Goal: Task Accomplishment & Management: Complete application form

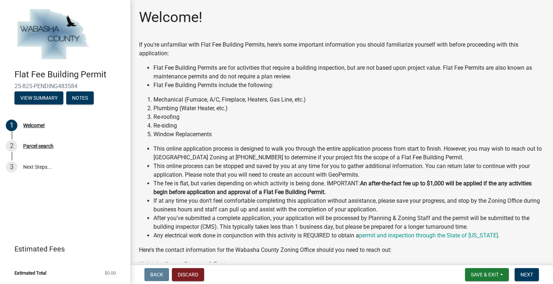
click at [350, 119] on li "Re-roofing" at bounding box center [348, 117] width 391 height 9
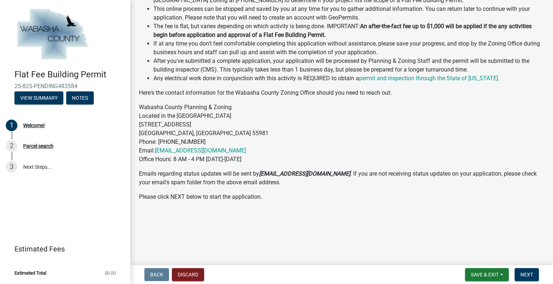
scroll to position [159, 0]
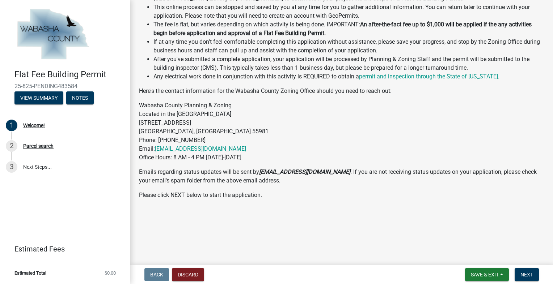
click at [431, 148] on p "Wabasha County Planning & Zoning Located in the old Courthouse Annex 625 Jeffer…" at bounding box center [341, 131] width 405 height 61
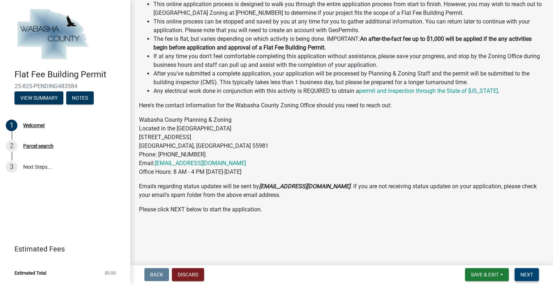
click at [529, 271] on button "Next" at bounding box center [527, 275] width 24 height 13
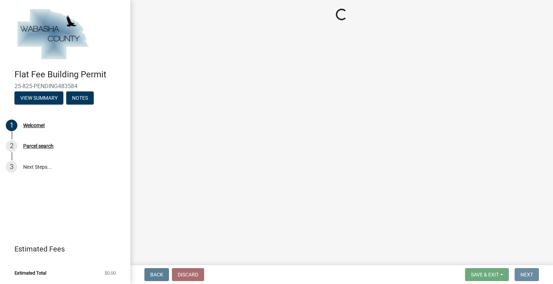
scroll to position [0, 0]
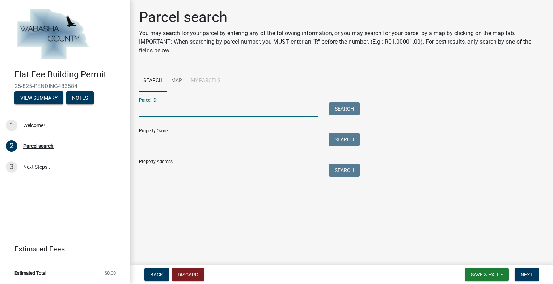
click at [234, 108] on input "Parcel ID:" at bounding box center [228, 109] width 179 height 15
type input "r05.00492.06"
click at [227, 132] on div "Property Owner: Search" at bounding box center [247, 135] width 217 height 25
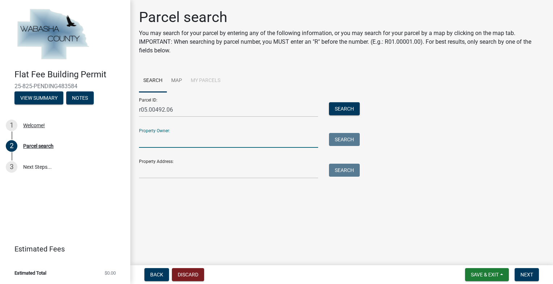
click at [235, 142] on input "Property Owner:" at bounding box center [228, 140] width 179 height 15
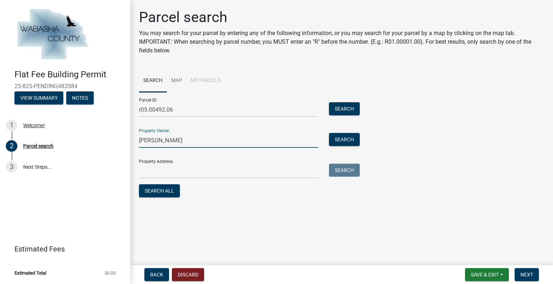
type input "roger nelson"
click at [227, 170] on input "Property Address:" at bounding box center [228, 171] width 179 height 15
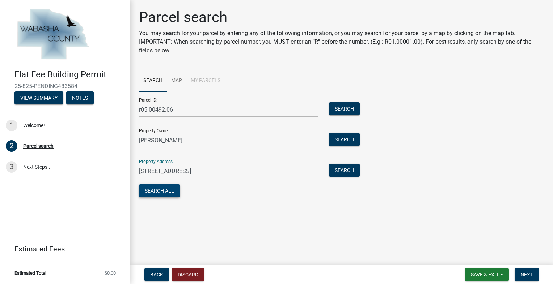
type input "66552 146th ave"
click at [174, 191] on button "Search All" at bounding box center [159, 191] width 41 height 13
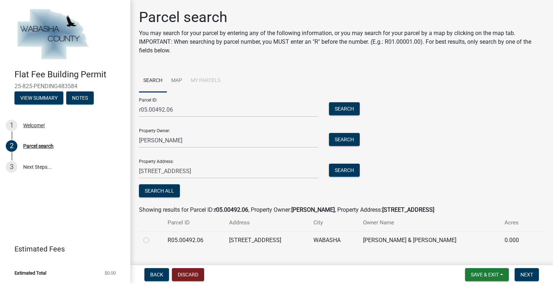
click at [453, 170] on div "Parcel ID: r05.00492.06 Search Property Owner: roger nelson Search Property Add…" at bounding box center [341, 145] width 405 height 107
click at [152, 236] on label at bounding box center [152, 236] width 0 height 0
click at [152, 240] on input "radio" at bounding box center [154, 238] width 5 height 5
radio input "true"
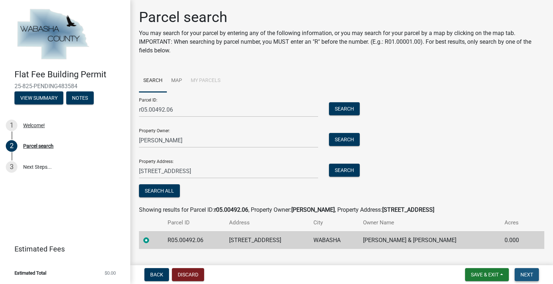
click at [523, 274] on span "Next" at bounding box center [526, 275] width 13 height 6
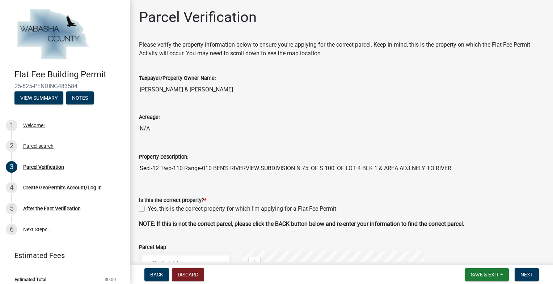
click at [445, 132] on input "N/A" at bounding box center [341, 129] width 405 height 14
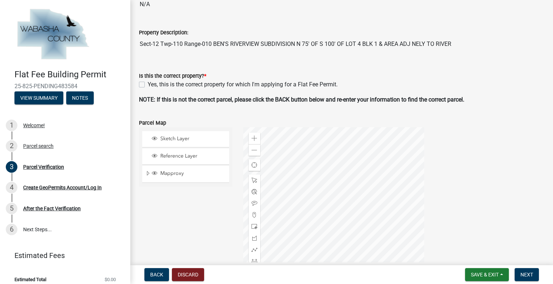
scroll to position [126, 0]
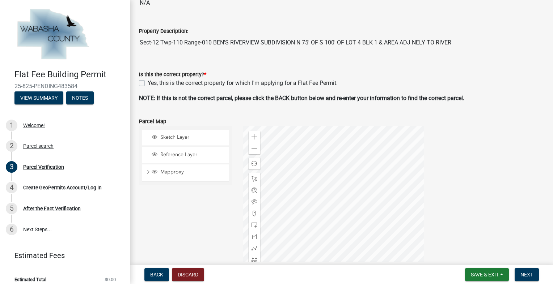
click at [148, 85] on label "Yes, this is the correct property for which I'm applying for a Flat Fee Permit." at bounding box center [243, 83] width 190 height 9
click at [148, 84] on input "Yes, this is the correct property for which I'm applying for a Flat Fee Permit." at bounding box center [150, 81] width 5 height 5
checkbox input "true"
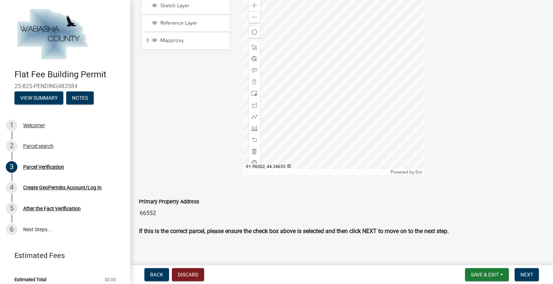
scroll to position [265, 0]
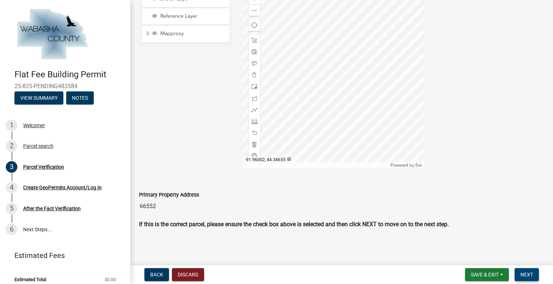
click at [530, 273] on span "Next" at bounding box center [526, 275] width 13 height 6
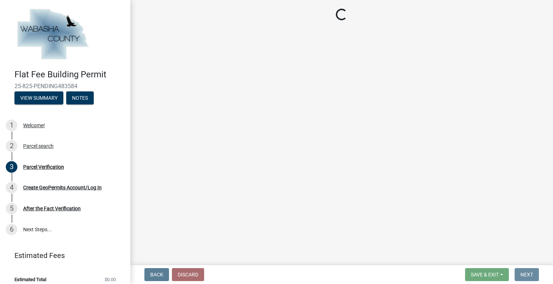
scroll to position [0, 0]
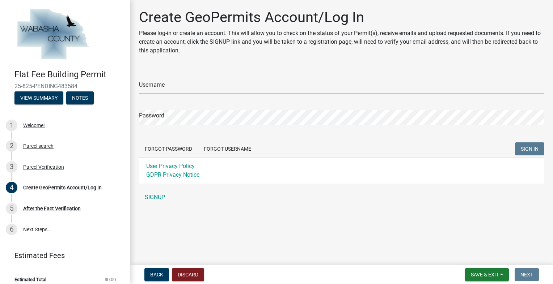
type input "[EMAIL_ADDRESS][DOMAIN_NAME]"
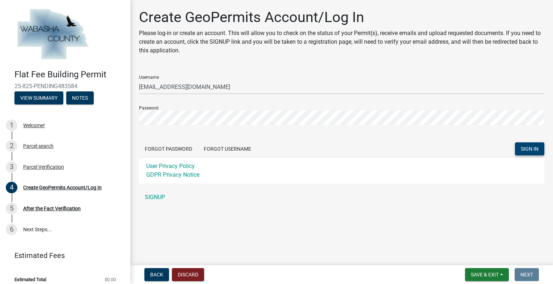
click at [532, 146] on span "SIGN IN" at bounding box center [530, 149] width 18 height 6
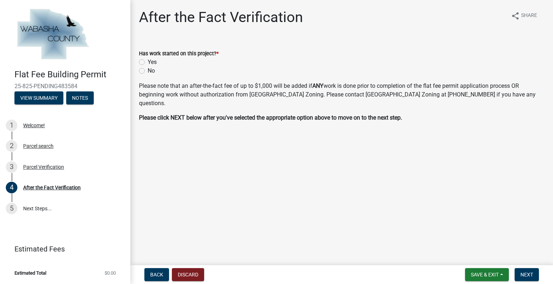
click at [148, 69] on label "No" at bounding box center [151, 71] width 7 height 9
click at [148, 69] on input "No" at bounding box center [150, 69] width 5 height 5
radio input "true"
click at [528, 270] on button "Next" at bounding box center [527, 275] width 24 height 13
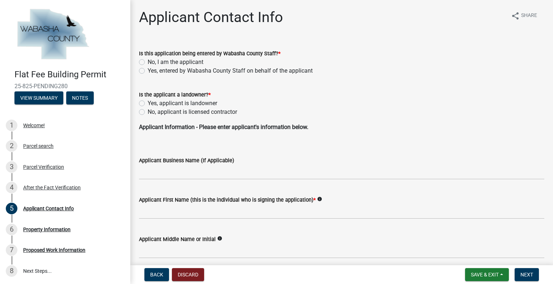
click at [148, 62] on label "No, I am the applicant" at bounding box center [176, 62] width 56 height 9
click at [148, 62] on input "No, I am the applicant" at bounding box center [150, 60] width 5 height 5
radio input "true"
click at [138, 111] on div "Is the applicant a landowner? * Yes, applicant is landowner No, applicant is li…" at bounding box center [342, 99] width 416 height 35
click at [148, 109] on label "No, applicant is licensed contractor" at bounding box center [192, 112] width 89 height 9
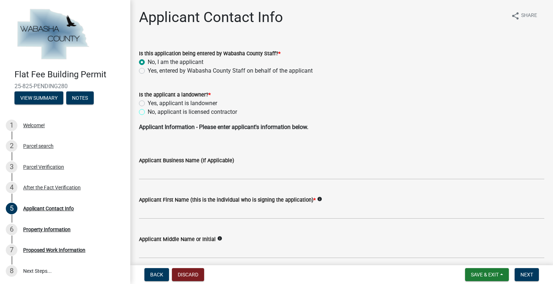
click at [148, 109] on input "No, applicant is licensed contractor" at bounding box center [150, 110] width 5 height 5
radio input "true"
click at [186, 142] on wm-data-entity-input "Applicant Information - Please enter applicant's information below." at bounding box center [341, 134] width 405 height 23
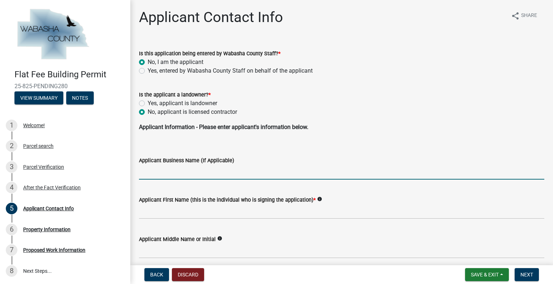
click at [190, 170] on input "Applicant Business Name (If Applicable)" at bounding box center [341, 172] width 405 height 15
type input "advanced construction and remodeling"
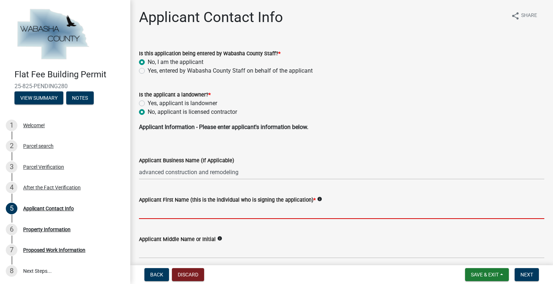
click at [227, 216] on input "Applicant First Name (this is the individual who is signing the application) *" at bounding box center [341, 211] width 405 height 15
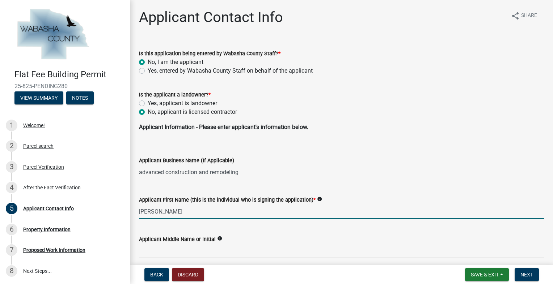
type input "[PERSON_NAME]"
click at [307, 163] on div "Applicant Business Name (If Applicable)" at bounding box center [341, 160] width 405 height 9
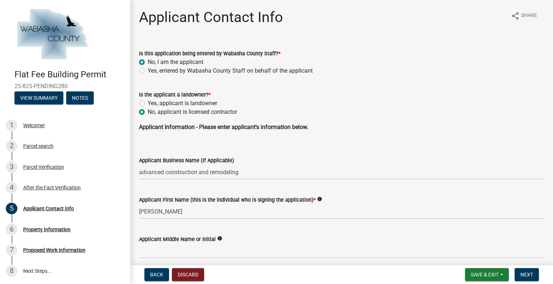
click at [326, 229] on div "Applicant Middle Name or Initial info" at bounding box center [341, 242] width 405 height 34
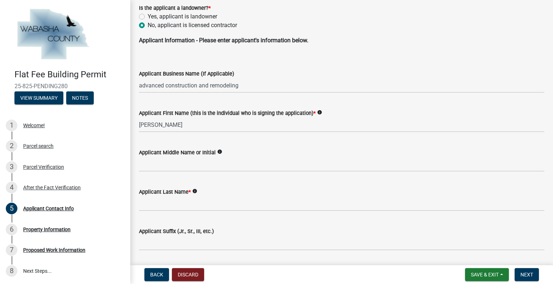
scroll to position [101, 0]
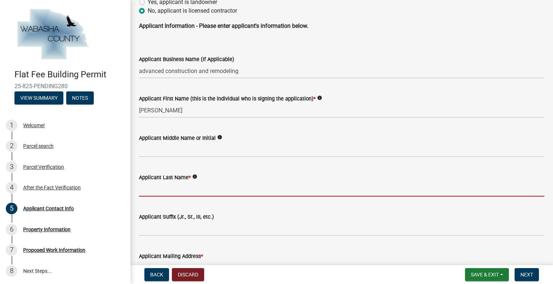
click at [205, 191] on input "Applicant Last Name *" at bounding box center [341, 189] width 405 height 15
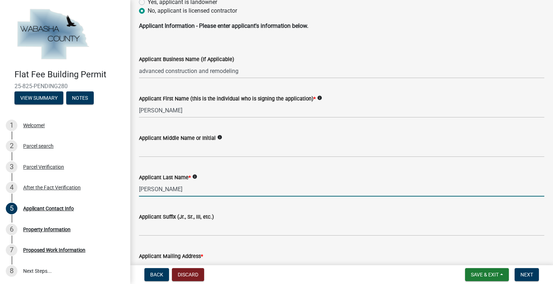
type input "[PERSON_NAME]"
click at [246, 177] on div "Applicant Last Name * info" at bounding box center [341, 177] width 405 height 9
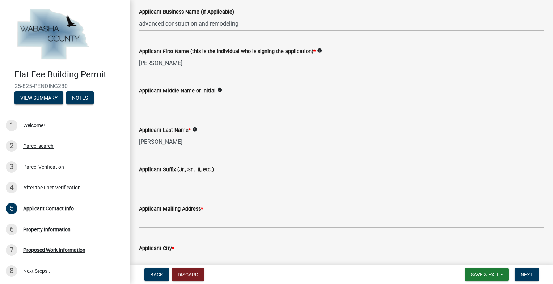
scroll to position [159, 0]
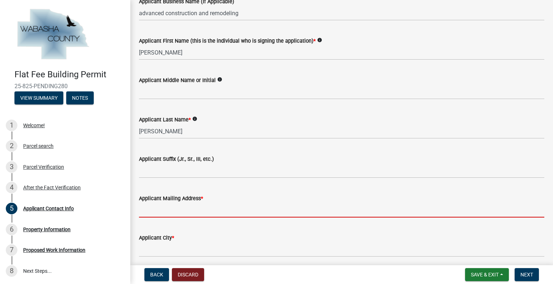
click at [227, 206] on input "Applicant Mailing Address *" at bounding box center [341, 210] width 405 height 15
type input "[STREET_ADDRESS]"
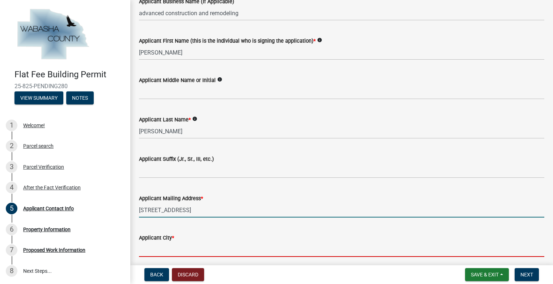
type input "wabasha"
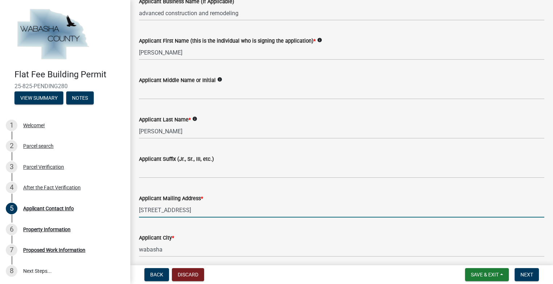
type input "55981"
type input "6512456698"
type input "[EMAIL_ADDRESS][DOMAIN_NAME]"
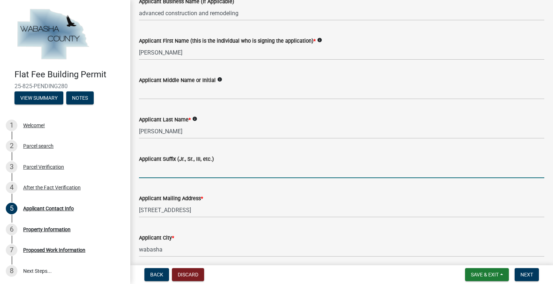
click at [275, 169] on input "Applicant Suffix (Jr., Sr., III, etc.)" at bounding box center [341, 171] width 405 height 15
click at [277, 183] on wm-data-entity-input "Applicant Suffix (Jr., Sr., III, etc.)" at bounding box center [341, 164] width 405 height 39
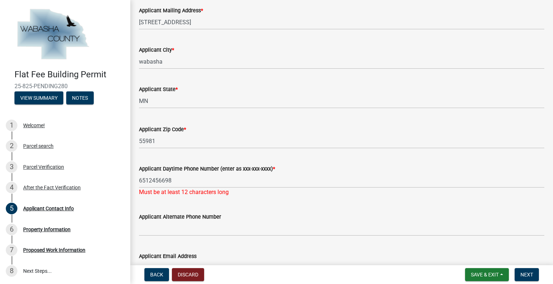
scroll to position [362, 0]
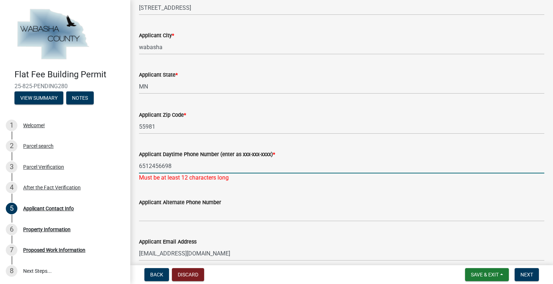
click at [149, 168] on input "6512456698" at bounding box center [341, 166] width 405 height 15
click at [161, 166] on input "651-2456698" at bounding box center [341, 166] width 405 height 15
type input "[PHONE_NUMBER]"
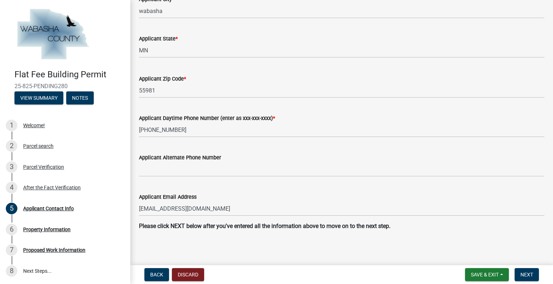
scroll to position [400, 0]
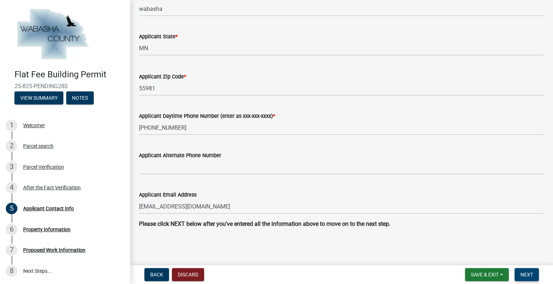
click at [526, 276] on span "Next" at bounding box center [526, 275] width 13 height 6
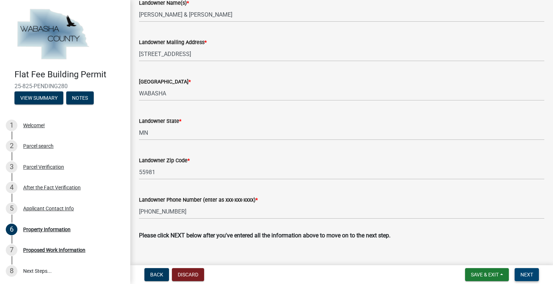
scroll to position [295, 0]
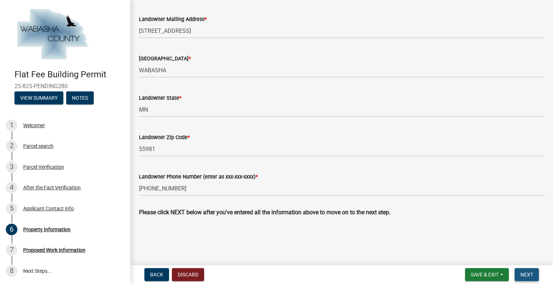
click at [522, 273] on span "Next" at bounding box center [526, 275] width 13 height 6
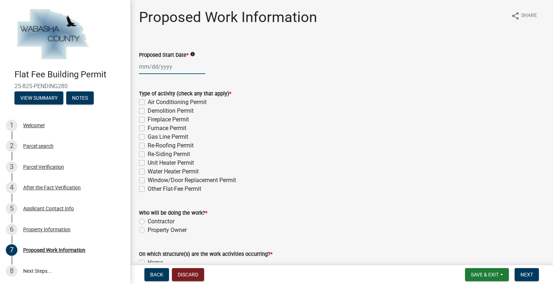
click at [166, 64] on div at bounding box center [172, 66] width 66 height 15
select select "9"
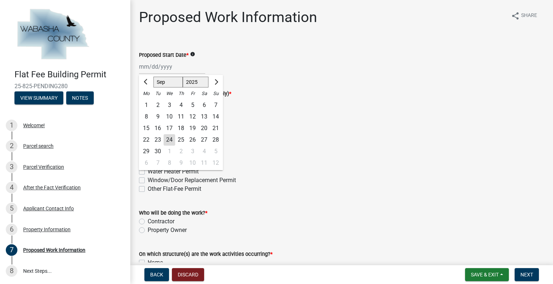
click at [181, 138] on div "25" at bounding box center [181, 140] width 12 height 12
type input "[DATE]"
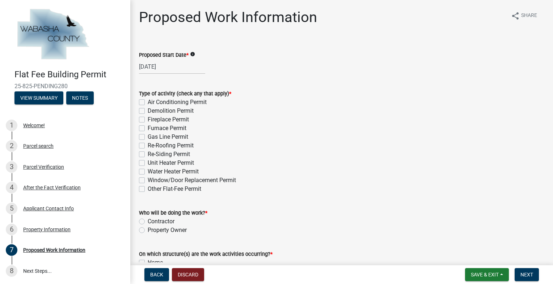
click at [272, 95] on div "Type of activity (check any that apply) *" at bounding box center [341, 93] width 405 height 9
click at [148, 147] on label "Re-Roofing Permit" at bounding box center [171, 146] width 46 height 9
click at [148, 146] on input "Re-Roofing Permit" at bounding box center [150, 144] width 5 height 5
checkbox input "true"
checkbox input "false"
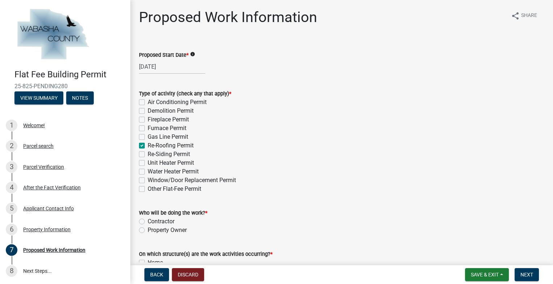
checkbox input "false"
checkbox input "true"
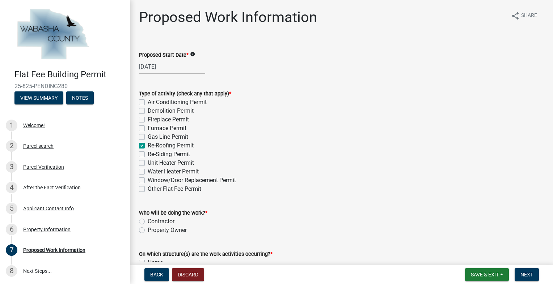
checkbox input "false"
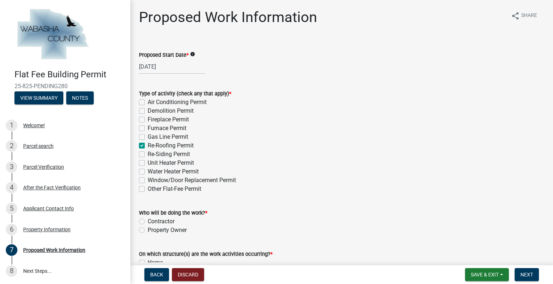
click at [285, 143] on div "Re-Roofing Permit" at bounding box center [341, 146] width 405 height 9
click at [347, 206] on form "Who will be doing the work? * Contractor Property Owner" at bounding box center [341, 217] width 405 height 35
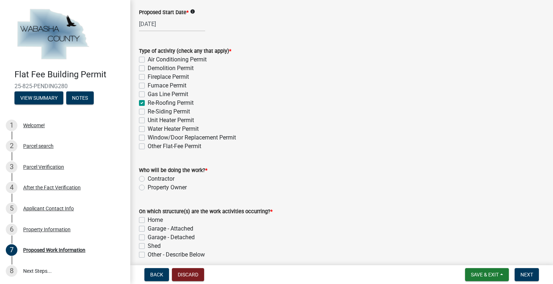
scroll to position [43, 0]
click at [148, 176] on label "Contractor" at bounding box center [161, 178] width 27 height 9
click at [148, 176] on input "Contractor" at bounding box center [150, 176] width 5 height 5
radio input "true"
click at [288, 173] on div "Who will be doing the work? *" at bounding box center [341, 169] width 405 height 9
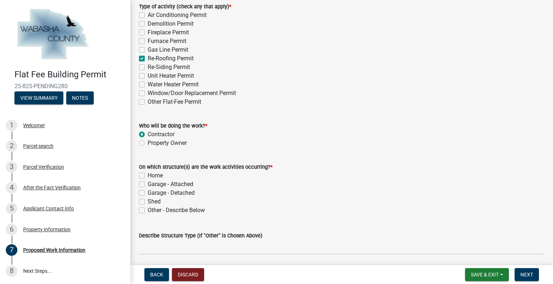
scroll to position [101, 0]
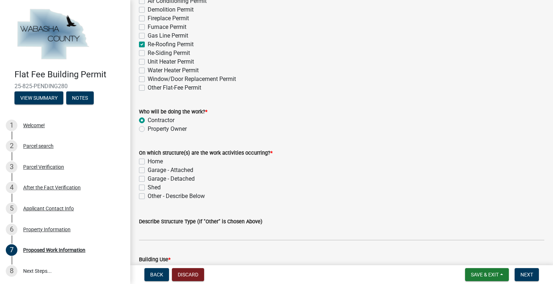
click at [148, 163] on label "Home" at bounding box center [155, 161] width 15 height 9
click at [148, 162] on input "Home" at bounding box center [150, 159] width 5 height 5
checkbox input "true"
checkbox input "false"
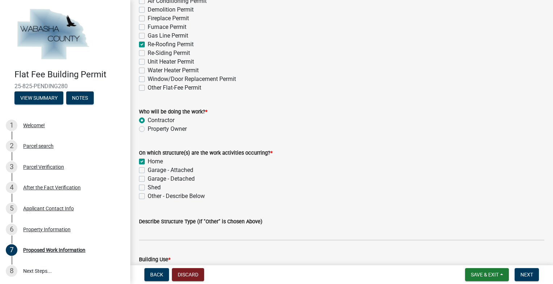
checkbox input "false"
click at [148, 180] on label "Garage - Detached" at bounding box center [171, 179] width 47 height 9
click at [148, 180] on input "Garage - Detached" at bounding box center [150, 177] width 5 height 5
checkbox input "true"
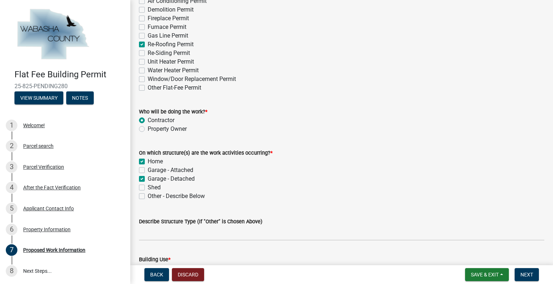
checkbox input "true"
checkbox input "false"
checkbox input "true"
checkbox input "false"
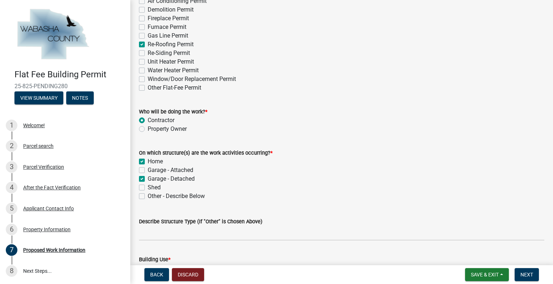
click at [284, 190] on div "Shed" at bounding box center [341, 187] width 405 height 9
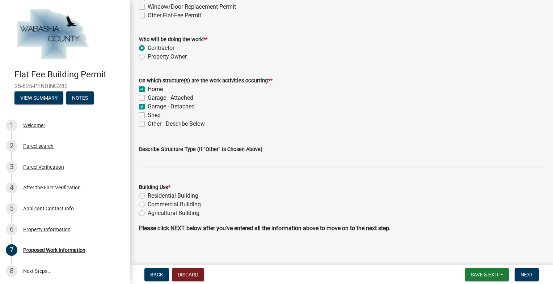
scroll to position [178, 0]
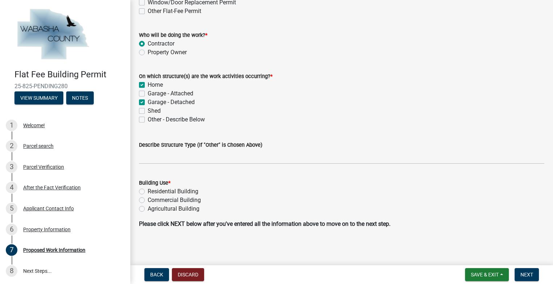
click at [148, 190] on label "Residential Building" at bounding box center [173, 191] width 51 height 9
click at [148, 190] on input "Residential Building" at bounding box center [150, 189] width 5 height 5
radio input "true"
click at [270, 189] on div "Residential Building" at bounding box center [341, 191] width 405 height 9
click at [532, 274] on span "Next" at bounding box center [526, 275] width 13 height 6
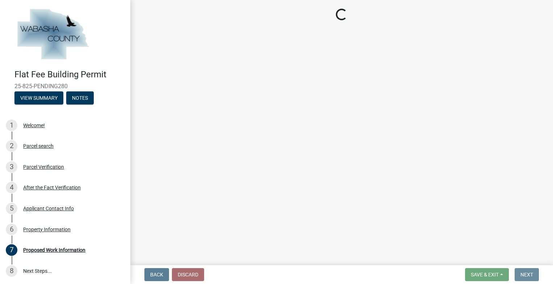
scroll to position [0, 0]
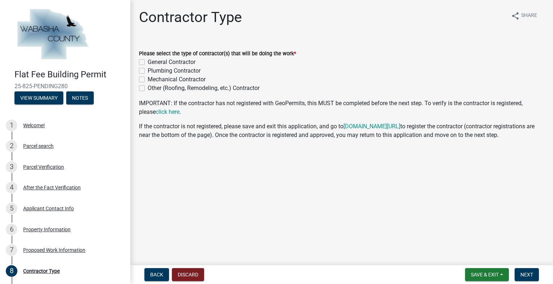
click at [148, 60] on label "General Contractor" at bounding box center [172, 62] width 48 height 9
click at [148, 60] on input "General Contractor" at bounding box center [150, 60] width 5 height 5
checkbox input "true"
checkbox input "false"
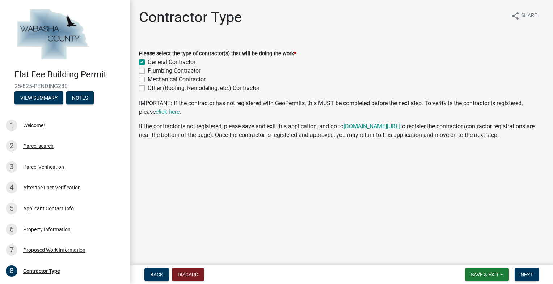
checkbox input "false"
click at [277, 166] on main "Contractor Type share Share Please select the type of contractor(s) that will b…" at bounding box center [341, 131] width 423 height 263
click at [304, 174] on main "Contractor Type share Share Please select the type of contractor(s) that will b…" at bounding box center [341, 131] width 423 height 263
click at [176, 112] on link "click here" at bounding box center [168, 112] width 24 height 7
click at [523, 273] on span "Next" at bounding box center [526, 275] width 13 height 6
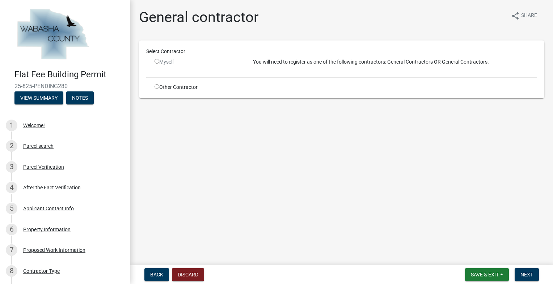
click at [158, 63] on input "radio" at bounding box center [157, 61] width 5 height 5
click at [157, 60] on input "radio" at bounding box center [157, 61] width 5 height 5
click at [155, 60] on input "radio" at bounding box center [157, 61] width 5 height 5
click at [529, 278] on button "Next" at bounding box center [527, 275] width 24 height 13
click at [267, 117] on div "General contractor share Share Select Contractor Myself You will need to regist…" at bounding box center [342, 64] width 416 height 111
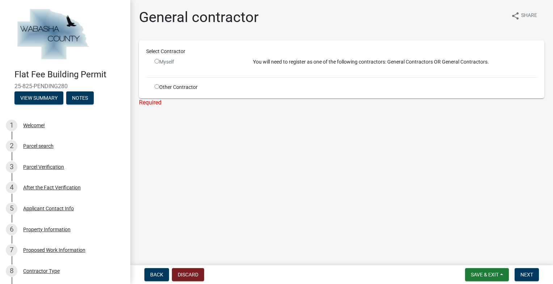
click at [157, 62] on input "radio" at bounding box center [157, 61] width 5 height 5
radio input "false"
click at [156, 85] on input "radio" at bounding box center [157, 86] width 5 height 5
radio input "true"
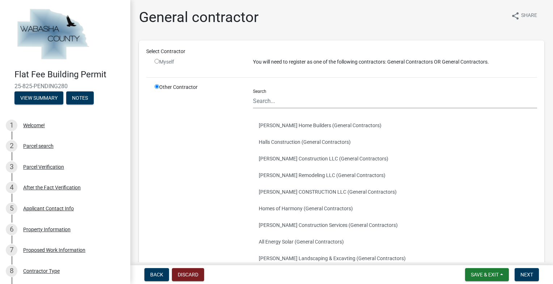
click at [156, 61] on input "radio" at bounding box center [157, 61] width 5 height 5
radio input "false"
radio input "true"
click at [156, 61] on input "radio" at bounding box center [157, 61] width 5 height 5
radio input "false"
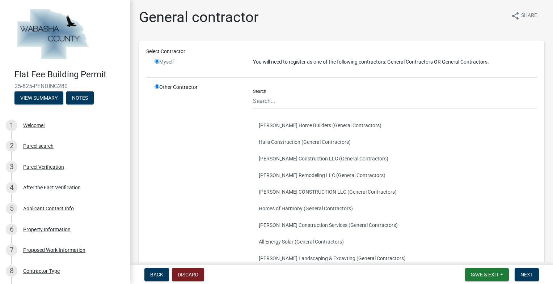
radio input "true"
click at [152, 274] on span "Back" at bounding box center [156, 275] width 13 height 6
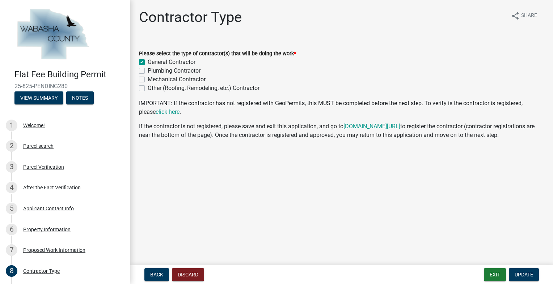
click at [148, 88] on label "Other (Roofing, Remodeling, etc.) Contractor" at bounding box center [204, 88] width 112 height 9
click at [148, 88] on input "Other (Roofing, Remodeling, etc.) Contractor" at bounding box center [150, 86] width 5 height 5
checkbox input "true"
checkbox input "false"
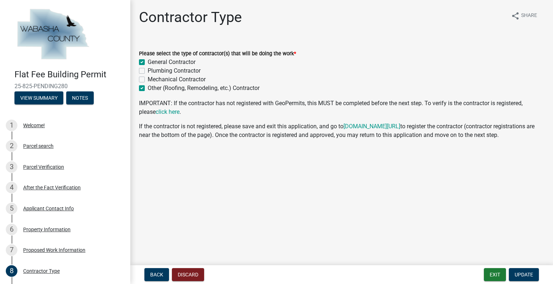
checkbox input "false"
click at [148, 87] on label "Other (Roofing, Remodeling, etc.) Contractor" at bounding box center [204, 88] width 112 height 9
click at [148, 87] on input "Other (Roofing, Remodeling, etc.) Contractor" at bounding box center [150, 86] width 5 height 5
checkbox input "false"
checkbox input "true"
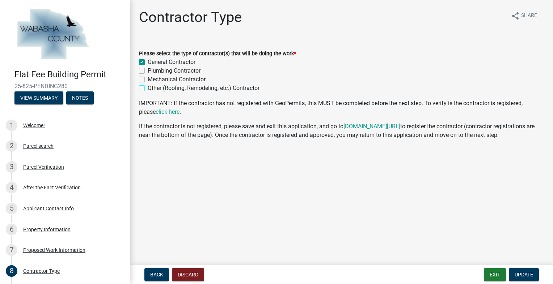
checkbox input "false"
click at [273, 180] on main "Contractor Type share Share Please select the type of contractor(s) that will b…" at bounding box center [341, 131] width 423 height 263
click at [517, 269] on button "Update" at bounding box center [524, 275] width 30 height 13
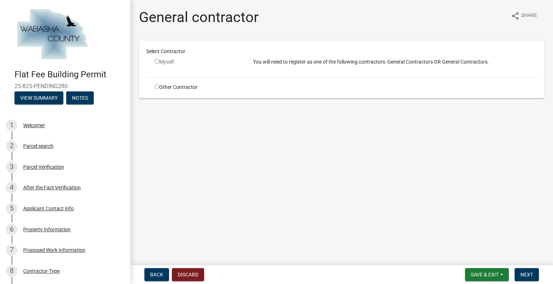
click at [156, 85] on input "radio" at bounding box center [157, 86] width 5 height 5
radio input "true"
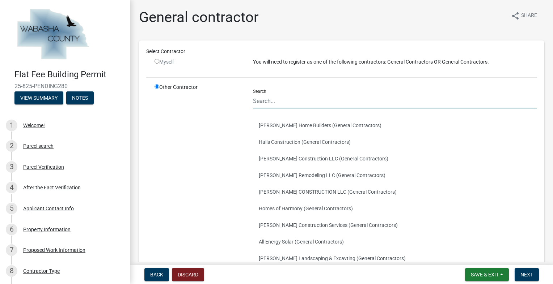
click at [275, 106] on input "Search" at bounding box center [395, 101] width 284 height 15
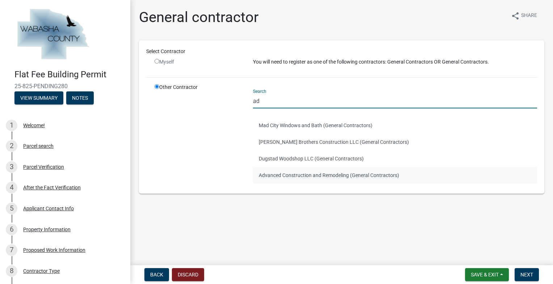
type input "ad"
click at [314, 174] on button "Advanced Construction and Remodeling (General Contractors)" at bounding box center [395, 175] width 284 height 17
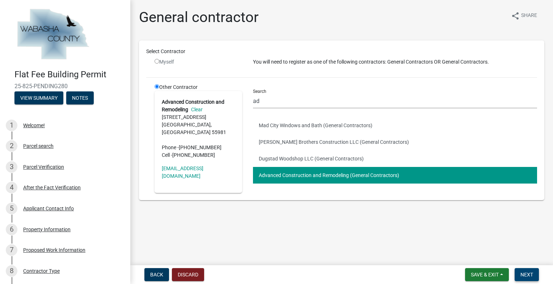
click at [526, 276] on span "Next" at bounding box center [526, 275] width 13 height 6
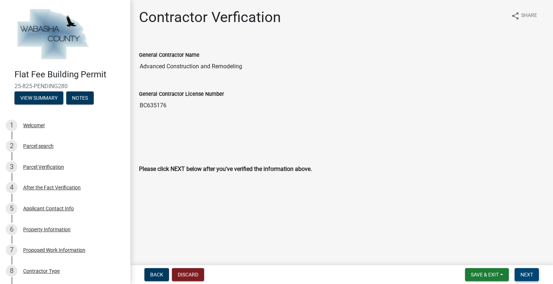
click at [526, 275] on span "Next" at bounding box center [526, 275] width 13 height 6
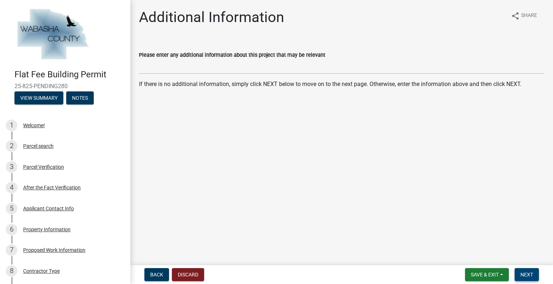
click at [523, 275] on span "Next" at bounding box center [526, 275] width 13 height 6
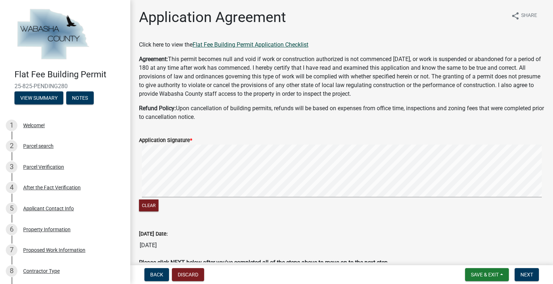
click at [256, 45] on link "Flat Fee Building Permit Application Checklist" at bounding box center [251, 44] width 116 height 7
click at [148, 204] on button "Clear" at bounding box center [149, 206] width 20 height 12
click at [153, 204] on button "Clear" at bounding box center [149, 206] width 20 height 12
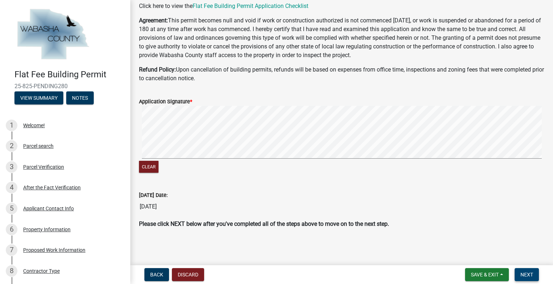
click at [533, 274] on button "Next" at bounding box center [527, 275] width 24 height 13
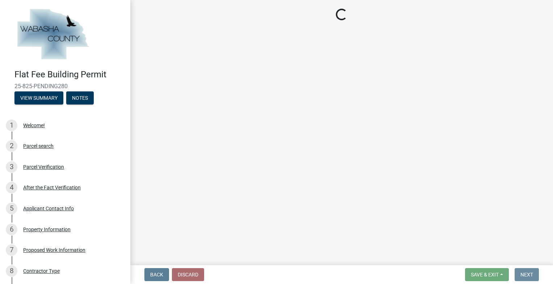
scroll to position [0, 0]
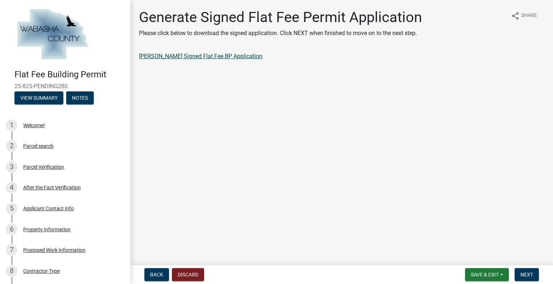
click at [217, 55] on link "[PERSON_NAME] Signed Flat Fee BP Application" at bounding box center [200, 56] width 123 height 7
click at [526, 269] on button "Next" at bounding box center [527, 275] width 24 height 13
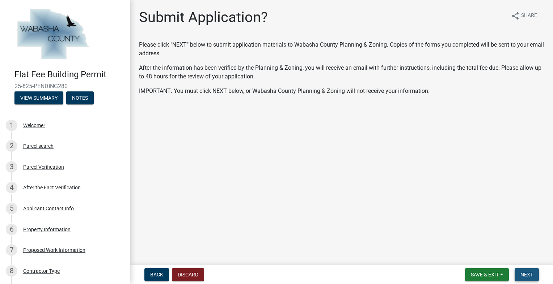
click at [528, 271] on button "Next" at bounding box center [527, 275] width 24 height 13
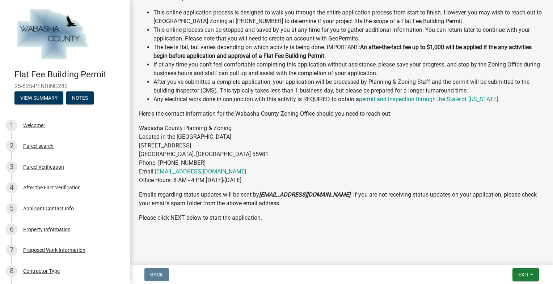
scroll to position [260, 0]
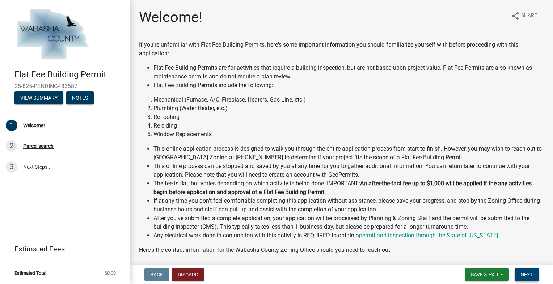
click at [532, 276] on span "Next" at bounding box center [526, 275] width 13 height 6
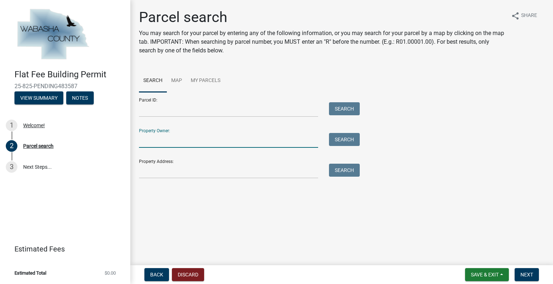
click at [254, 141] on input "Property Owner:" at bounding box center [228, 140] width 179 height 15
type input "[PERSON_NAME] and [PERSON_NAME]"
click at [340, 142] on button "Search" at bounding box center [344, 139] width 31 height 13
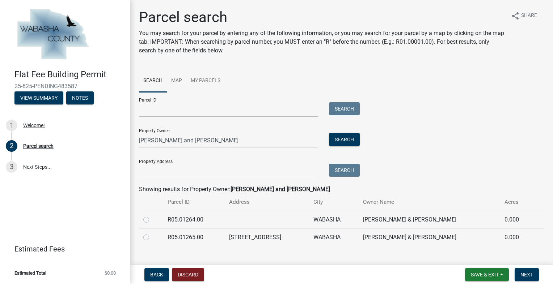
click at [459, 140] on div "Parcel ID: Search Property Owner: [PERSON_NAME] and [PERSON_NAME] Search Proper…" at bounding box center [341, 135] width 405 height 86
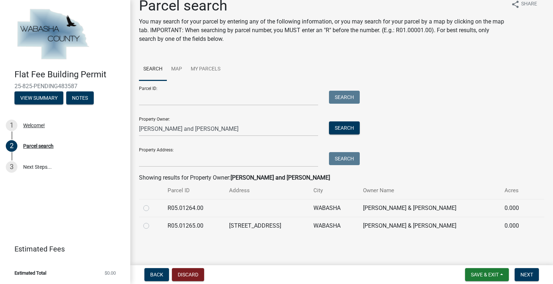
click at [152, 222] on label at bounding box center [152, 222] width 0 height 0
click at [152, 225] on input "radio" at bounding box center [154, 224] width 5 height 5
radio input "true"
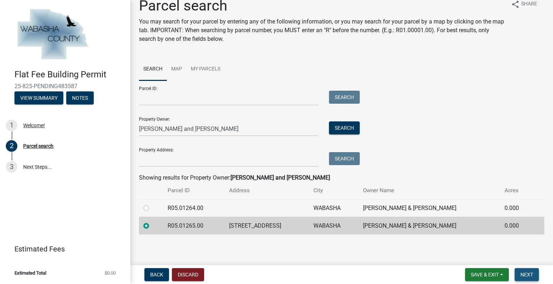
click at [527, 272] on span "Next" at bounding box center [526, 275] width 13 height 6
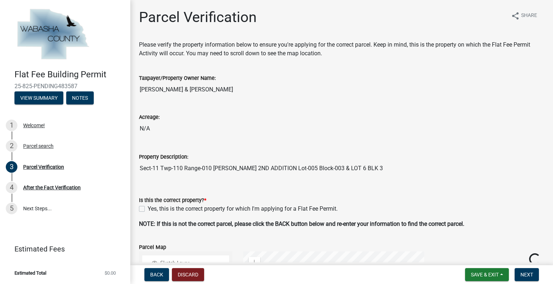
click at [453, 136] on wm-data-entity-input "Acreage: N/A" at bounding box center [341, 123] width 405 height 40
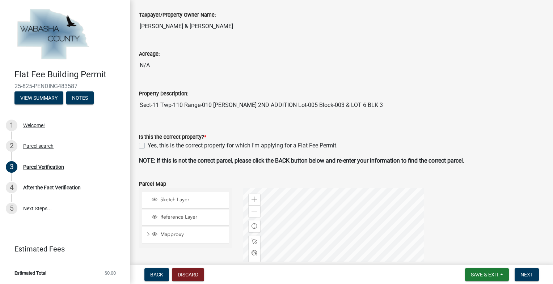
scroll to position [58, 0]
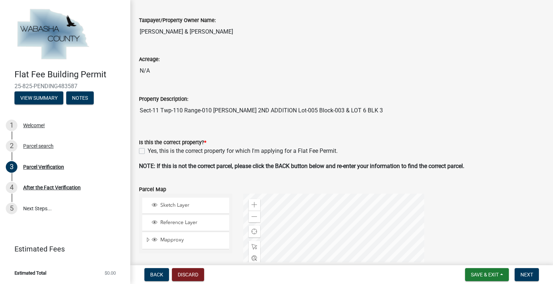
click at [148, 149] on label "Yes, this is the correct property for which I'm applying for a Flat Fee Permit." at bounding box center [243, 151] width 190 height 9
click at [148, 149] on input "Yes, this is the correct property for which I'm applying for a Flat Fee Permit." at bounding box center [150, 149] width 5 height 5
checkbox input "true"
click at [524, 270] on button "Next" at bounding box center [527, 275] width 24 height 13
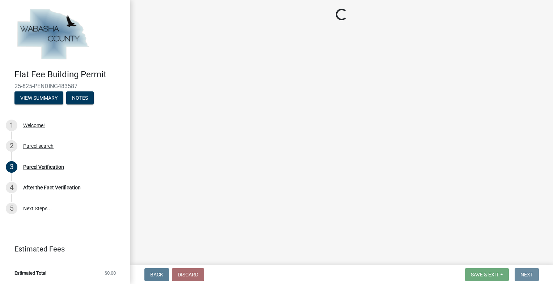
scroll to position [0, 0]
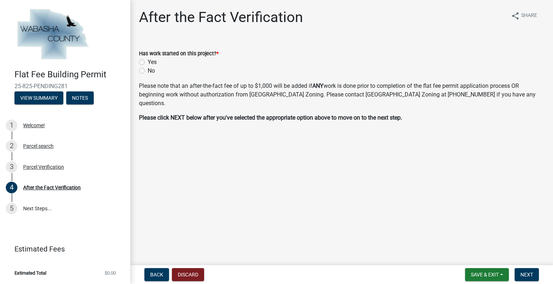
click at [148, 69] on label "No" at bounding box center [151, 71] width 7 height 9
click at [148, 69] on input "No" at bounding box center [150, 69] width 5 height 5
radio input "true"
click at [532, 275] on span "Next" at bounding box center [526, 275] width 13 height 6
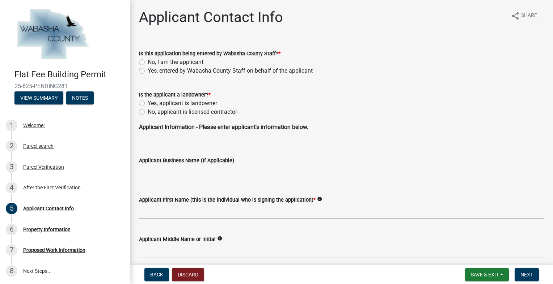
click at [148, 62] on label "No, I am the applicant" at bounding box center [176, 62] width 56 height 9
click at [148, 62] on input "No, I am the applicant" at bounding box center [150, 60] width 5 height 5
radio input "true"
click at [145, 110] on div "No, applicant is licensed contractor" at bounding box center [341, 112] width 405 height 9
click at [148, 110] on label "No, applicant is licensed contractor" at bounding box center [192, 112] width 89 height 9
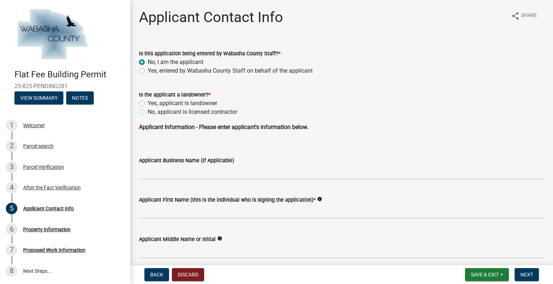
click at [148, 110] on input "No, applicant is licensed contractor" at bounding box center [150, 110] width 5 height 5
radio input "true"
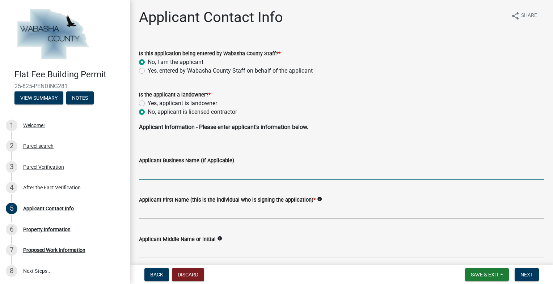
click at [256, 173] on input "Applicant Business Name (If Applicable)" at bounding box center [341, 172] width 405 height 15
type input "advanced construction and remodeling"
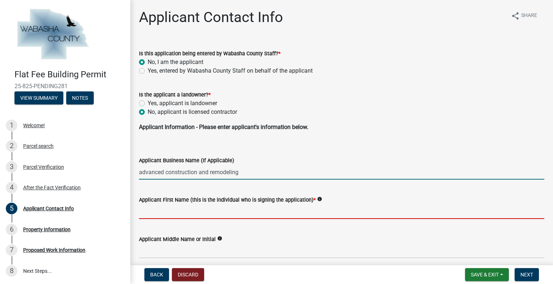
type input "[PERSON_NAME]"
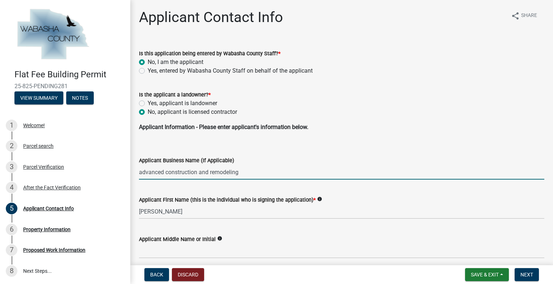
type input "[PERSON_NAME]"
type input "[STREET_ADDRESS]"
type input "wabasha"
type input "55981"
type input "[PHONE_NUMBER]"
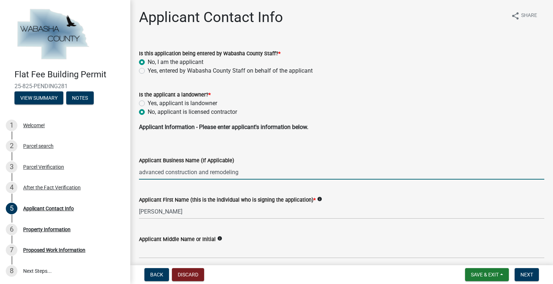
type input "[EMAIL_ADDRESS][DOMAIN_NAME]"
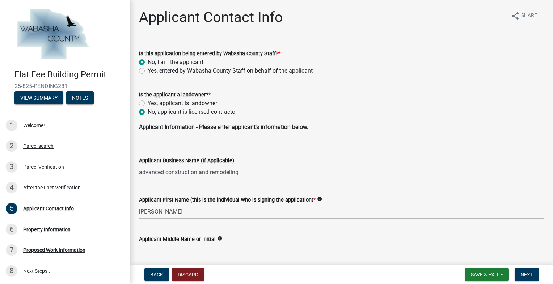
click at [359, 123] on p "Applicant Information - Please enter applicant's information below." at bounding box center [341, 131] width 405 height 17
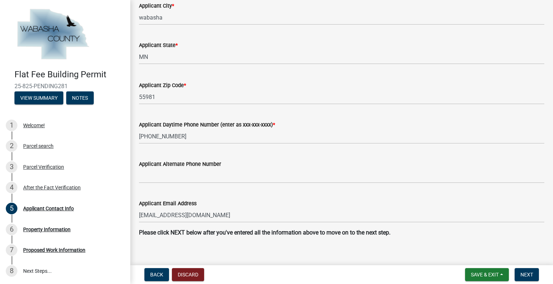
scroll to position [400, 0]
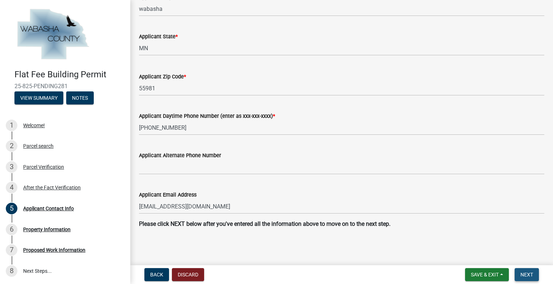
click at [524, 271] on button "Next" at bounding box center [527, 275] width 24 height 13
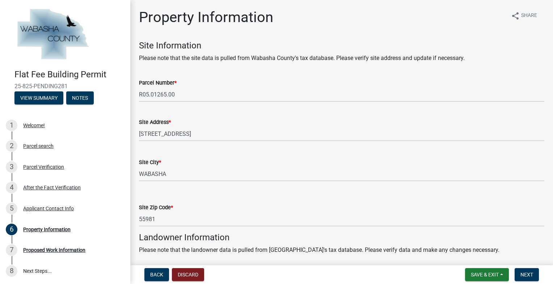
click at [452, 36] on div "Property Information share Share Site Information Please note that the site dat…" at bounding box center [342, 273] width 416 height 528
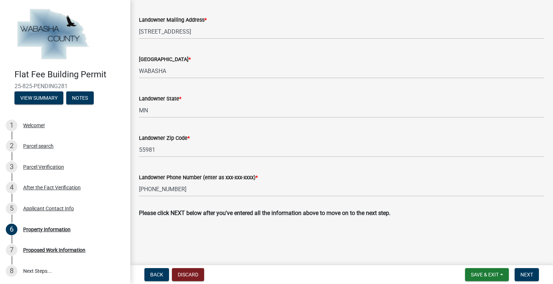
scroll to position [295, 0]
click at [535, 273] on button "Next" at bounding box center [527, 275] width 24 height 13
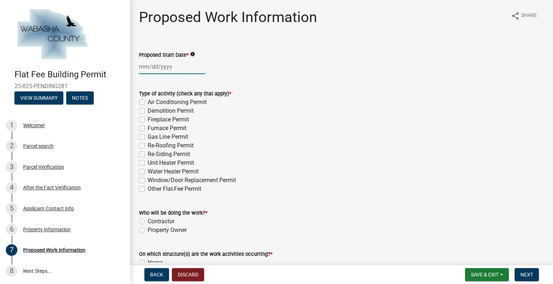
click at [174, 66] on div at bounding box center [172, 66] width 66 height 15
select select "9"
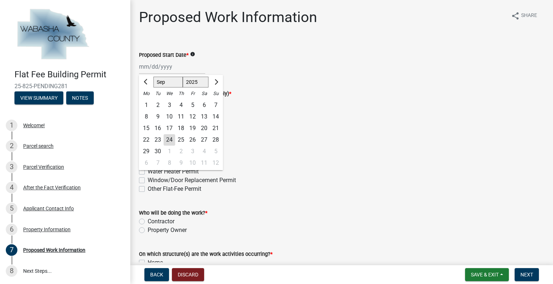
click at [182, 139] on div "25" at bounding box center [181, 140] width 12 height 12
type input "[DATE]"
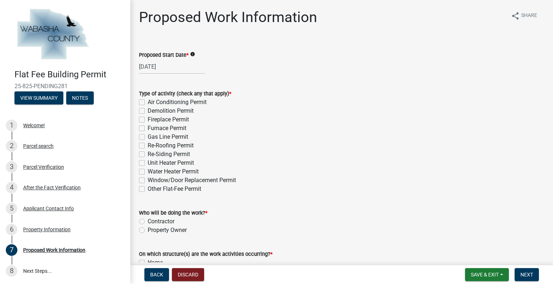
click at [335, 63] on div "[DATE]" at bounding box center [341, 66] width 405 height 15
click at [148, 145] on label "Re-Roofing Permit" at bounding box center [171, 146] width 46 height 9
click at [148, 145] on input "Re-Roofing Permit" at bounding box center [150, 144] width 5 height 5
checkbox input "true"
checkbox input "false"
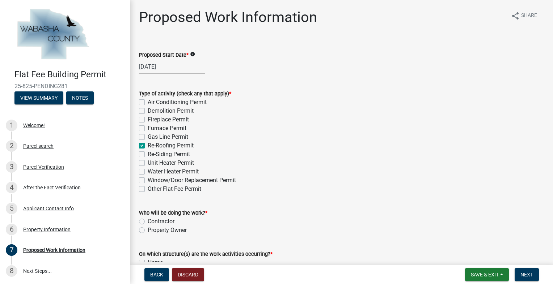
checkbox input "false"
checkbox input "true"
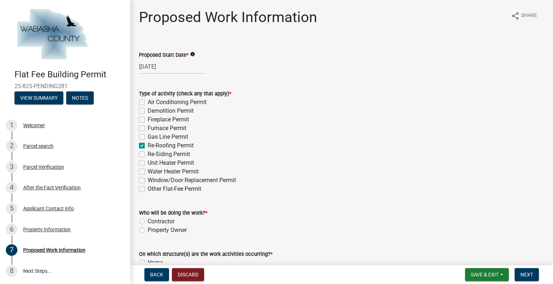
checkbox input "false"
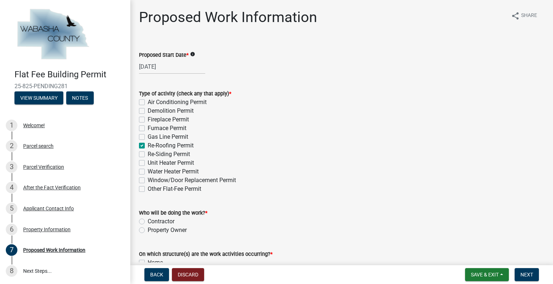
click at [148, 155] on label "Re-Siding Permit" at bounding box center [169, 154] width 42 height 9
click at [148, 155] on input "Re-Siding Permit" at bounding box center [150, 152] width 5 height 5
checkbox input "true"
checkbox input "false"
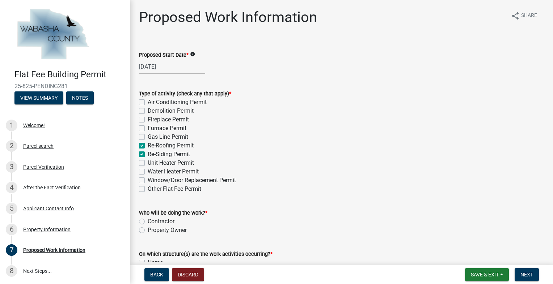
checkbox input "false"
checkbox input "true"
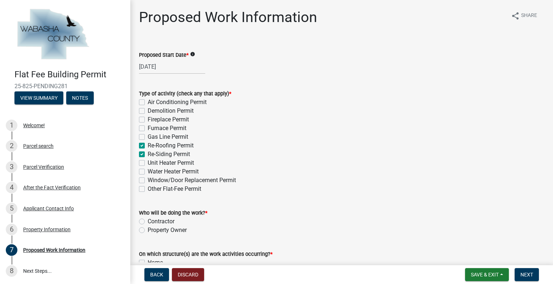
checkbox input "false"
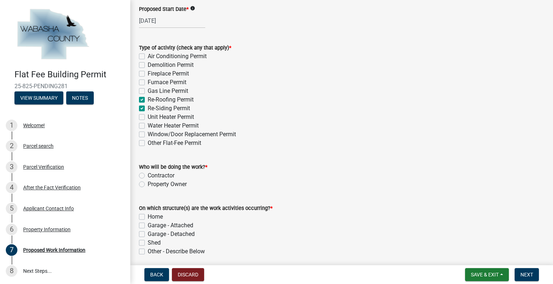
scroll to position [65, 0]
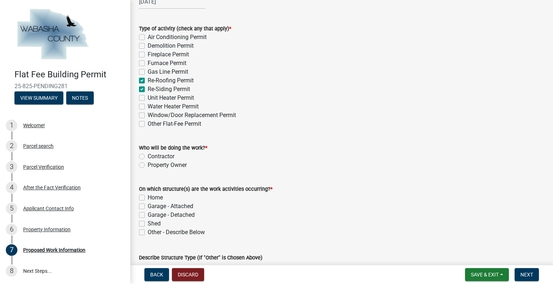
click at [148, 156] on label "Contractor" at bounding box center [161, 156] width 27 height 9
click at [148, 156] on input "Contractor" at bounding box center [150, 154] width 5 height 5
radio input "true"
click at [148, 197] on label "Home" at bounding box center [155, 198] width 15 height 9
click at [148, 197] on input "Home" at bounding box center [150, 196] width 5 height 5
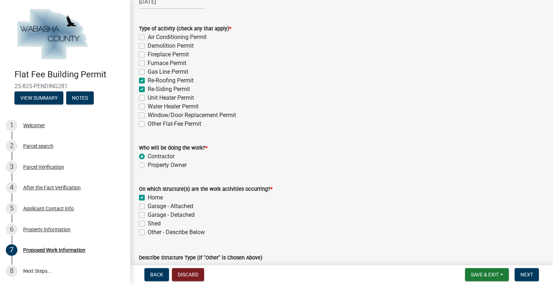
checkbox input "true"
checkbox input "false"
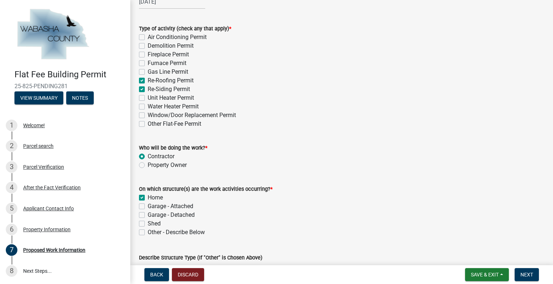
click at [148, 204] on label "Garage - Attached" at bounding box center [171, 206] width 46 height 9
click at [148, 204] on input "Garage - Attached" at bounding box center [150, 204] width 5 height 5
checkbox input "true"
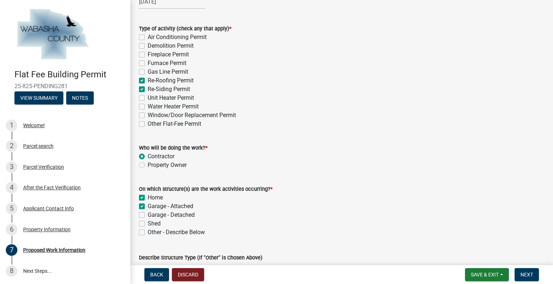
checkbox input "false"
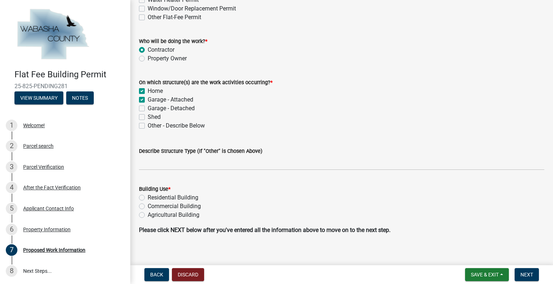
scroll to position [178, 0]
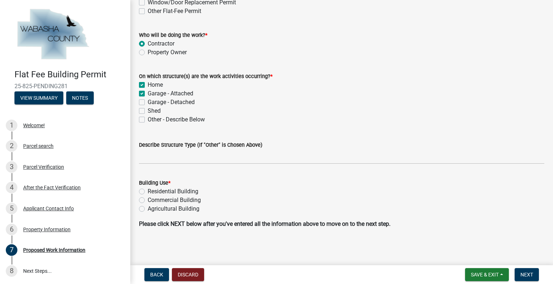
click at [148, 190] on label "Residential Building" at bounding box center [173, 191] width 51 height 9
click at [148, 190] on input "Residential Building" at bounding box center [150, 189] width 5 height 5
radio input "true"
click at [531, 274] on span "Next" at bounding box center [526, 275] width 13 height 6
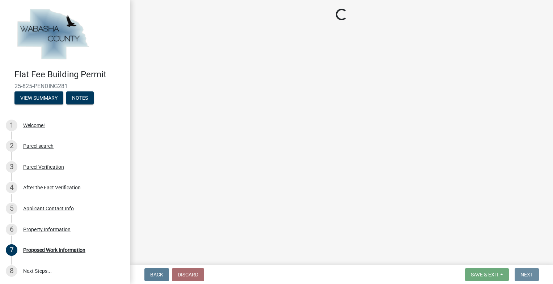
scroll to position [0, 0]
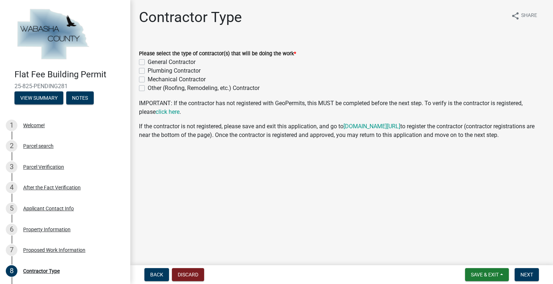
click at [148, 62] on label "General Contractor" at bounding box center [172, 62] width 48 height 9
click at [148, 62] on input "General Contractor" at bounding box center [150, 60] width 5 height 5
checkbox input "true"
checkbox input "false"
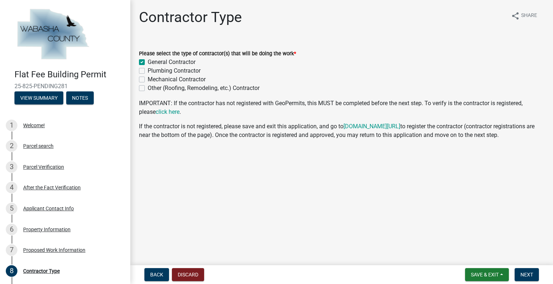
checkbox input "false"
click at [528, 277] on span "Next" at bounding box center [526, 275] width 13 height 6
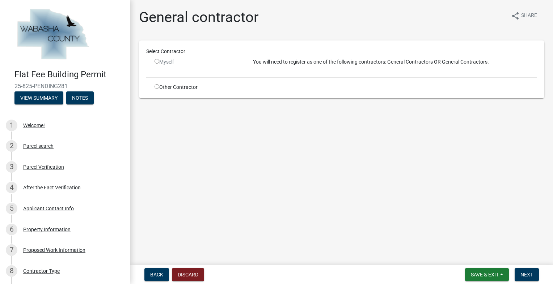
click at [157, 84] on input "radio" at bounding box center [157, 86] width 5 height 5
radio input "true"
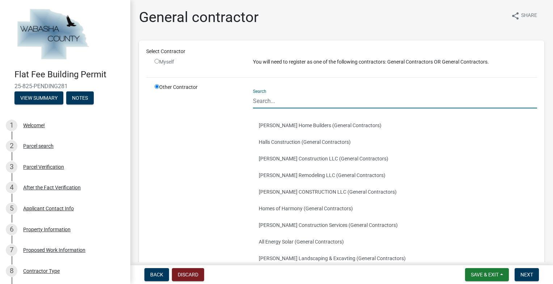
click at [282, 98] on input "Search" at bounding box center [395, 101] width 284 height 15
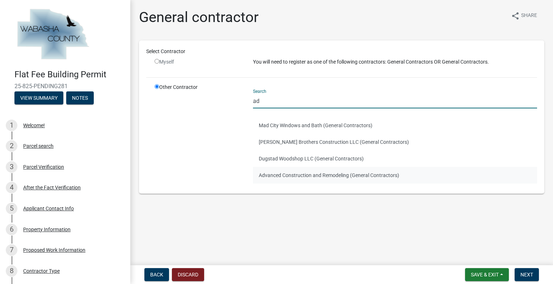
type input "ad"
click at [320, 178] on button "Advanced Construction and Remodeling (General Contractors)" at bounding box center [395, 175] width 284 height 17
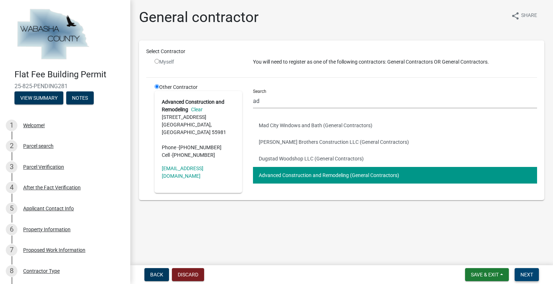
click at [523, 272] on span "Next" at bounding box center [526, 275] width 13 height 6
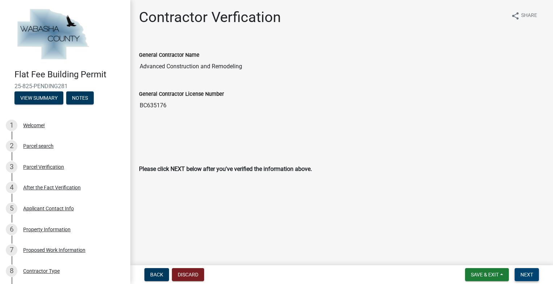
click at [531, 269] on button "Next" at bounding box center [527, 275] width 24 height 13
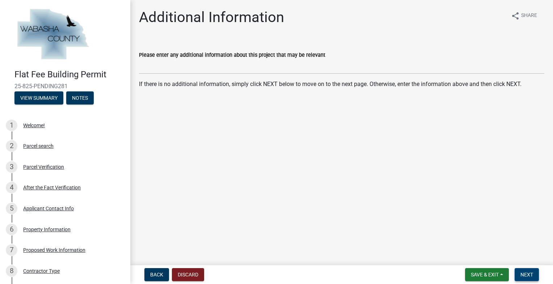
click at [533, 271] on button "Next" at bounding box center [527, 275] width 24 height 13
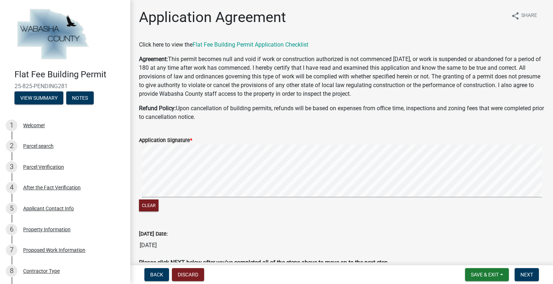
scroll to position [39, 0]
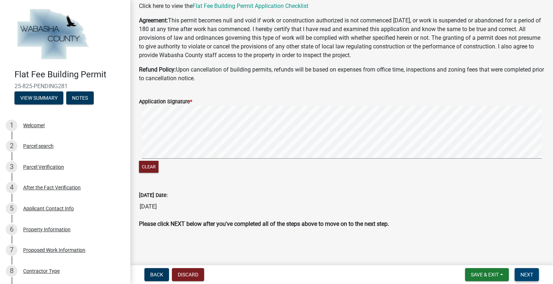
click at [530, 272] on span "Next" at bounding box center [526, 275] width 13 height 6
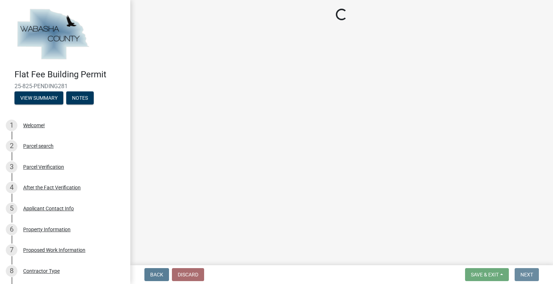
scroll to position [0, 0]
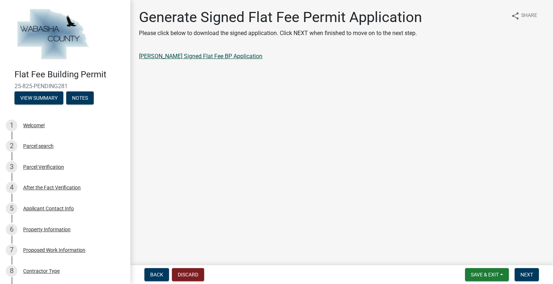
click at [226, 56] on link "[PERSON_NAME] Signed Flat Fee BP Application" at bounding box center [200, 56] width 123 height 7
click at [524, 274] on span "Next" at bounding box center [526, 275] width 13 height 6
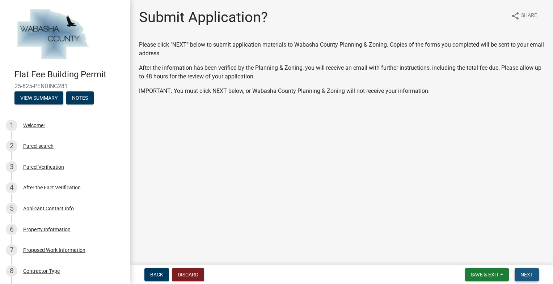
click at [524, 274] on span "Next" at bounding box center [526, 275] width 13 height 6
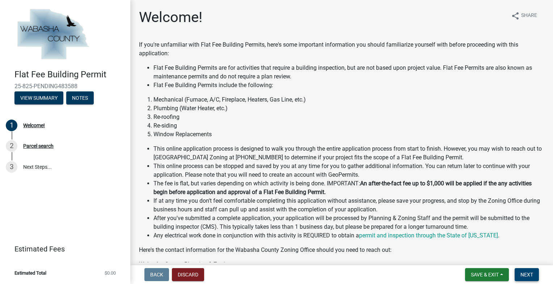
click at [529, 274] on span "Next" at bounding box center [526, 275] width 13 height 6
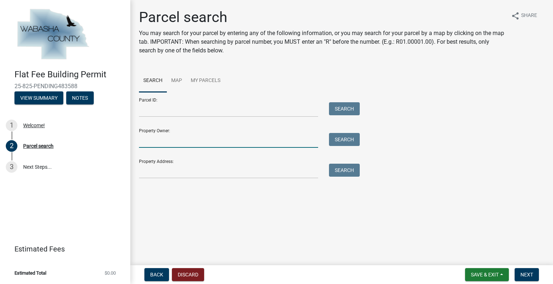
click at [204, 139] on input "Property Owner:" at bounding box center [228, 140] width 179 height 15
type input "[PERSON_NAME]"
click at [354, 138] on button "Search" at bounding box center [344, 139] width 31 height 13
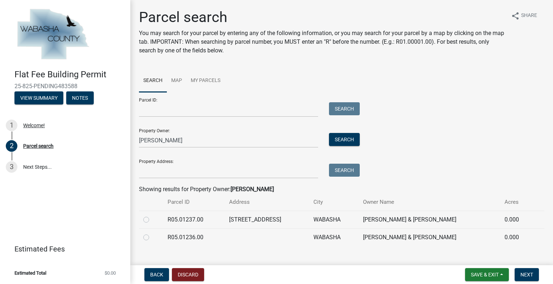
click at [152, 216] on label at bounding box center [152, 216] width 0 height 0
click at [152, 219] on input "radio" at bounding box center [154, 218] width 5 height 5
radio input "true"
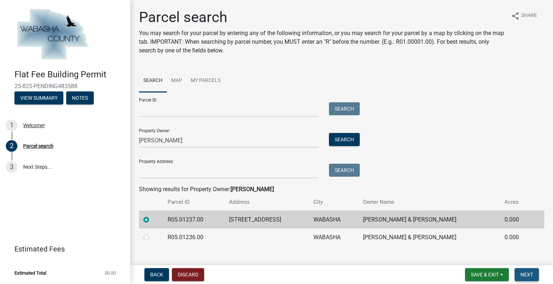
click at [525, 272] on span "Next" at bounding box center [526, 275] width 13 height 6
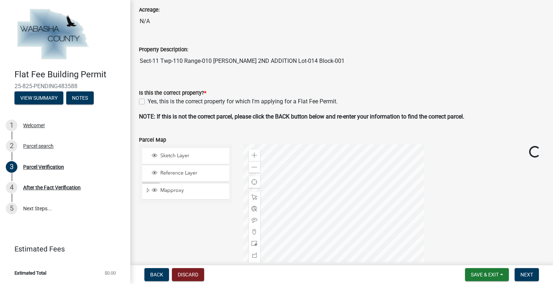
scroll to position [111, 0]
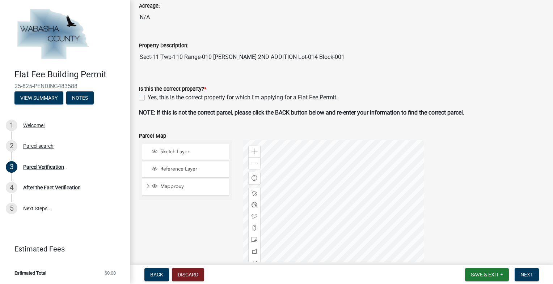
click at [148, 96] on label "Yes, this is the correct property for which I'm applying for a Flat Fee Permit." at bounding box center [243, 97] width 190 height 9
click at [148, 96] on input "Yes, this is the correct property for which I'm applying for a Flat Fee Permit." at bounding box center [150, 95] width 5 height 5
checkbox input "true"
click at [522, 273] on span "Next" at bounding box center [526, 275] width 13 height 6
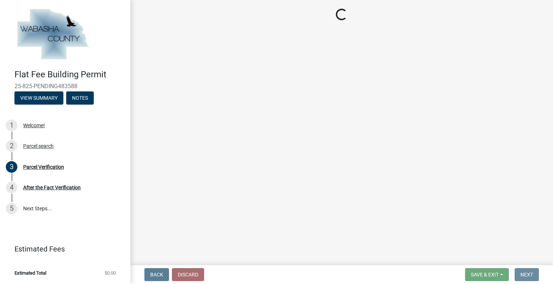
scroll to position [0, 0]
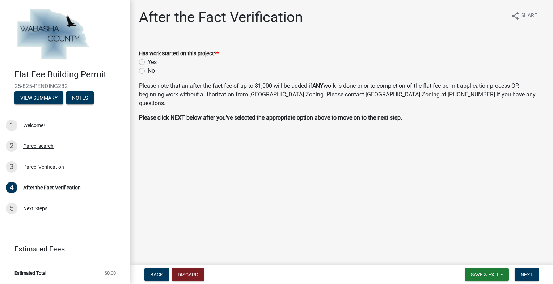
click at [148, 70] on label "No" at bounding box center [151, 71] width 7 height 9
click at [148, 70] on input "No" at bounding box center [150, 69] width 5 height 5
radio input "true"
click at [528, 273] on span "Next" at bounding box center [526, 275] width 13 height 6
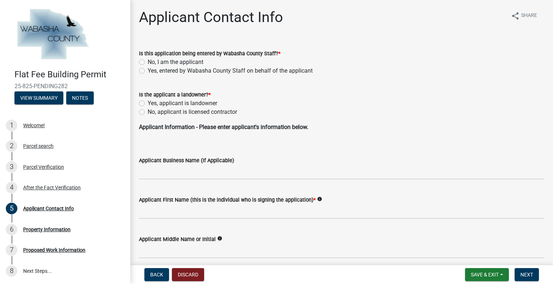
click at [148, 63] on label "No, I am the applicant" at bounding box center [176, 62] width 56 height 9
click at [148, 63] on input "No, I am the applicant" at bounding box center [150, 60] width 5 height 5
radio input "true"
click at [148, 112] on label "No, applicant is licensed contractor" at bounding box center [192, 112] width 89 height 9
click at [148, 112] on input "No, applicant is licensed contractor" at bounding box center [150, 110] width 5 height 5
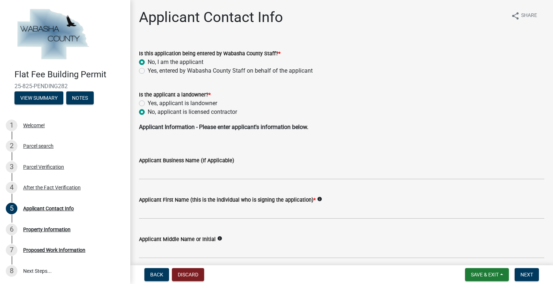
radio input "true"
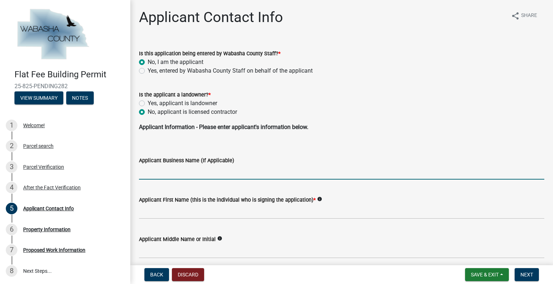
click at [194, 170] on input "Applicant Business Name (If Applicable)" at bounding box center [341, 172] width 405 height 15
type input "advanced construction and remodeling"
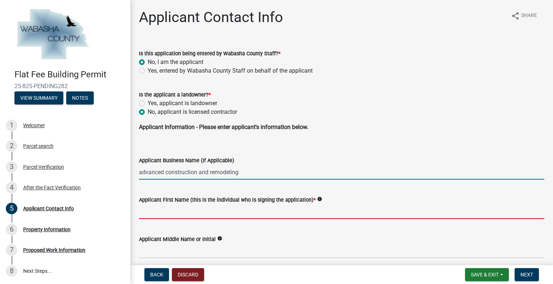
type input "[PERSON_NAME]"
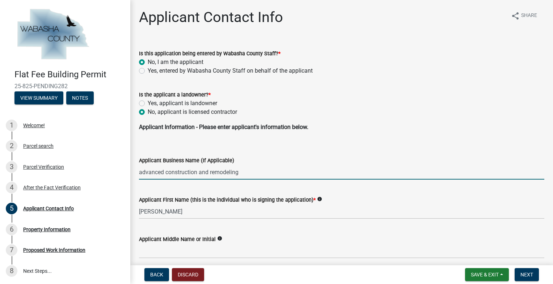
type input "[PERSON_NAME]"
type input "[STREET_ADDRESS]"
type input "wabasha"
type input "55981"
type input "[PHONE_NUMBER]"
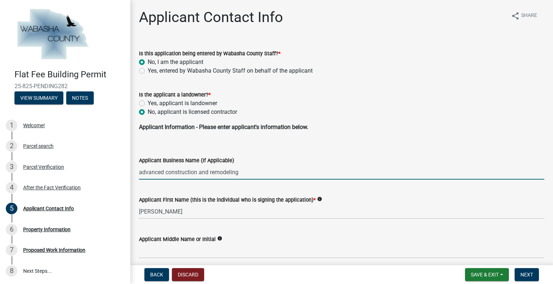
type input "[EMAIL_ADDRESS][DOMAIN_NAME]"
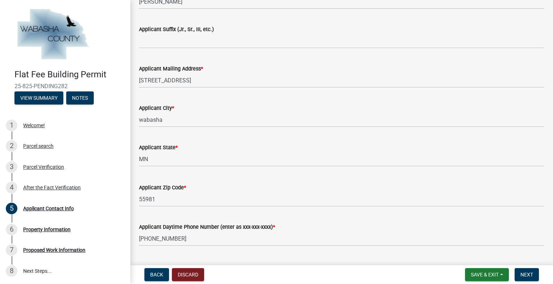
scroll to position [381, 0]
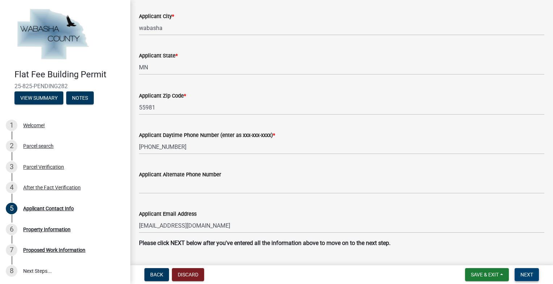
click at [522, 273] on span "Next" at bounding box center [526, 275] width 13 height 6
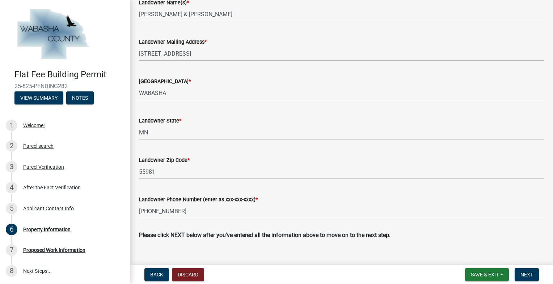
scroll to position [295, 0]
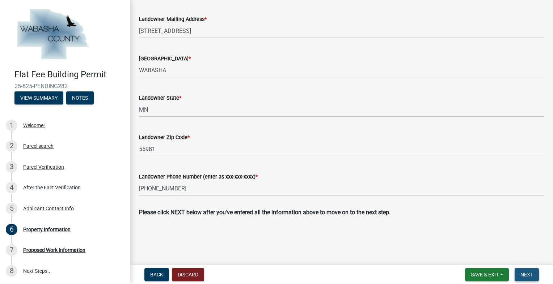
click at [531, 272] on span "Next" at bounding box center [526, 275] width 13 height 6
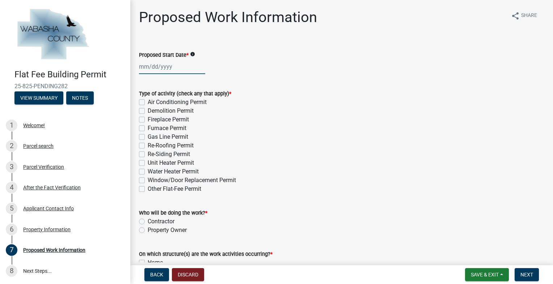
click at [176, 66] on div at bounding box center [172, 66] width 66 height 15
select select "9"
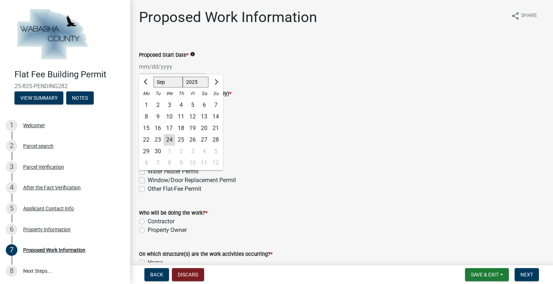
click at [194, 139] on div "26" at bounding box center [193, 140] width 12 height 12
type input "09/26/2025"
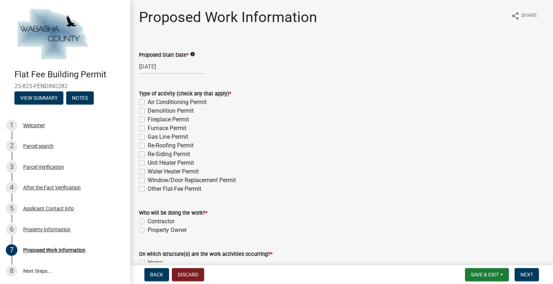
click at [148, 148] on label "Re-Roofing Permit" at bounding box center [171, 146] width 46 height 9
click at [148, 146] on input "Re-Roofing Permit" at bounding box center [150, 144] width 5 height 5
checkbox input "true"
checkbox input "false"
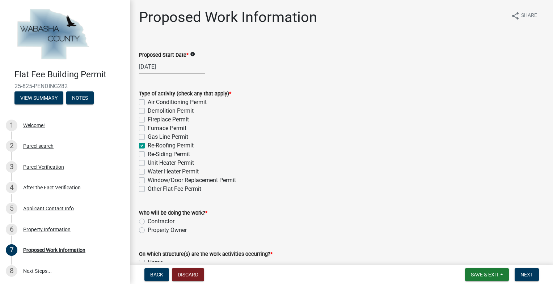
checkbox input "false"
checkbox input "true"
checkbox input "false"
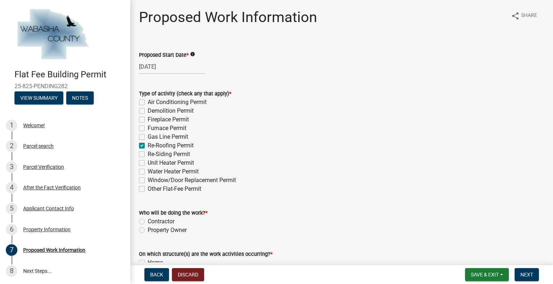
checkbox input "false"
click at [148, 219] on label "Contractor" at bounding box center [161, 222] width 27 height 9
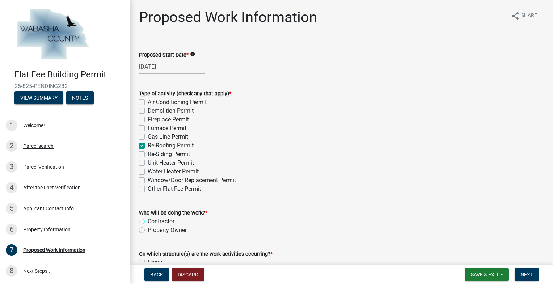
click at [148, 219] on input "Contractor" at bounding box center [150, 220] width 5 height 5
radio input "true"
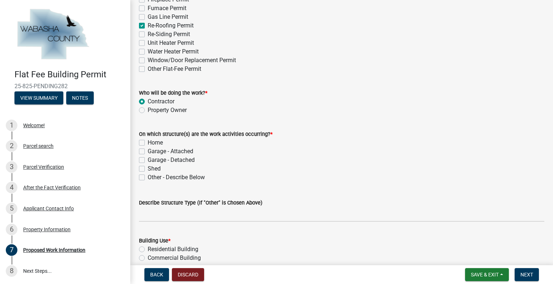
scroll to position [143, 0]
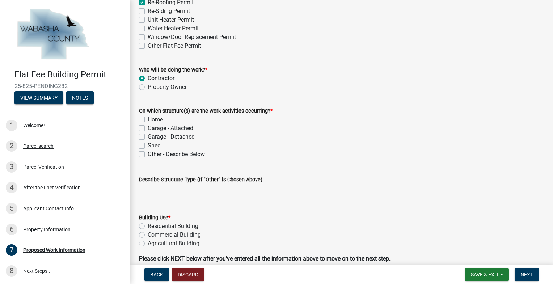
click at [148, 120] on label "Home" at bounding box center [155, 119] width 15 height 9
click at [148, 120] on input "Home" at bounding box center [150, 117] width 5 height 5
checkbox input "true"
checkbox input "false"
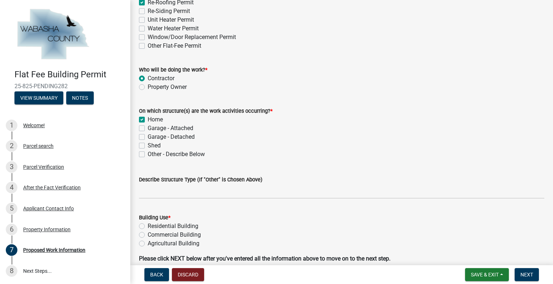
checkbox input "false"
click at [148, 136] on label "Garage - Detached" at bounding box center [171, 137] width 47 height 9
click at [148, 136] on input "Garage - Detached" at bounding box center [150, 135] width 5 height 5
checkbox input "true"
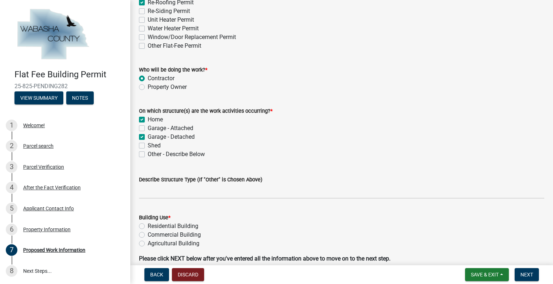
checkbox input "true"
checkbox input "false"
checkbox input "true"
checkbox input "false"
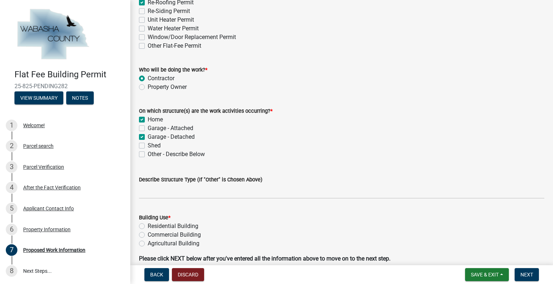
click at [145, 225] on div "Residential Building" at bounding box center [341, 226] width 405 height 9
click at [148, 227] on label "Residential Building" at bounding box center [173, 226] width 51 height 9
click at [148, 227] on input "Residential Building" at bounding box center [150, 224] width 5 height 5
radio input "true"
click at [533, 271] on button "Next" at bounding box center [527, 275] width 24 height 13
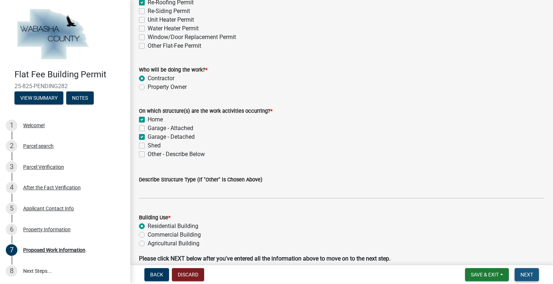
scroll to position [0, 0]
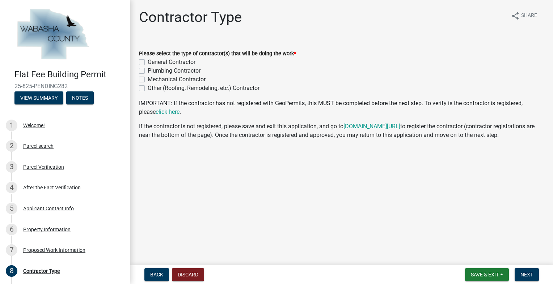
click at [148, 63] on label "General Contractor" at bounding box center [172, 62] width 48 height 9
click at [148, 63] on input "General Contractor" at bounding box center [150, 60] width 5 height 5
checkbox input "true"
checkbox input "false"
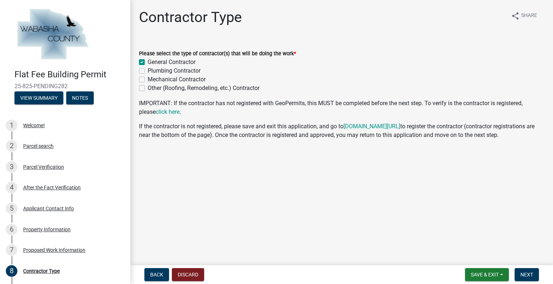
checkbox input "false"
click at [523, 269] on button "Next" at bounding box center [527, 275] width 24 height 13
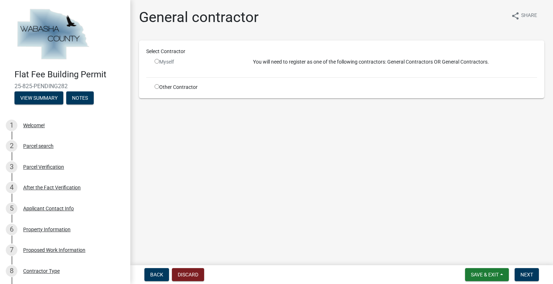
click at [159, 88] on input "radio" at bounding box center [157, 86] width 5 height 5
radio input "true"
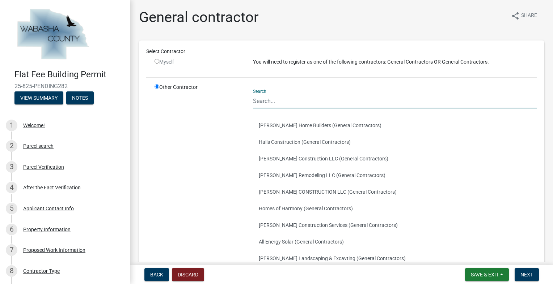
click at [307, 105] on input "Search" at bounding box center [395, 101] width 284 height 15
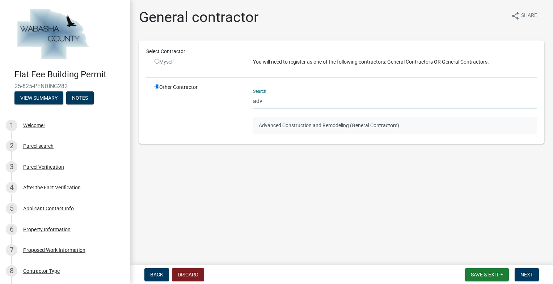
type input "adv"
click at [311, 122] on button "Advanced Construction and Remodeling (General Contractors)" at bounding box center [395, 125] width 284 height 17
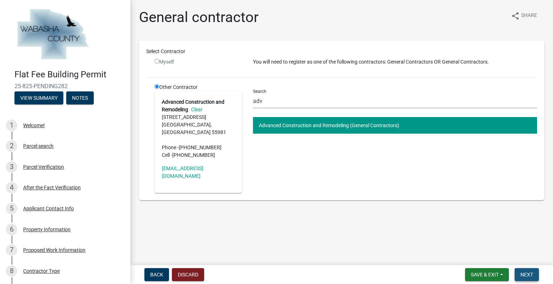
click at [522, 275] on span "Next" at bounding box center [526, 275] width 13 height 6
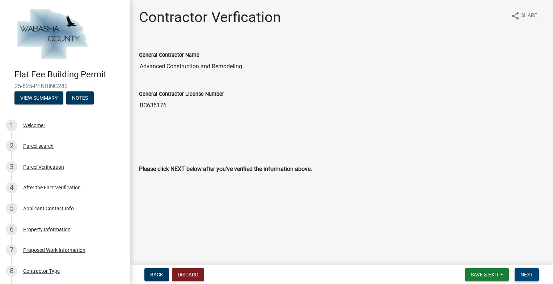
click at [531, 275] on span "Next" at bounding box center [526, 275] width 13 height 6
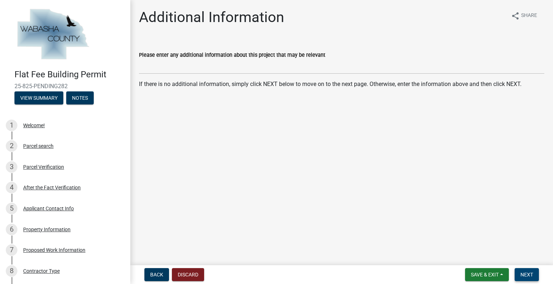
click at [531, 275] on span "Next" at bounding box center [526, 275] width 13 height 6
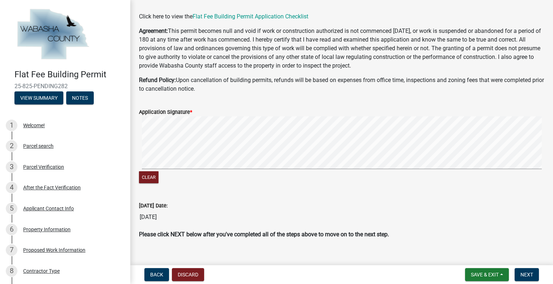
scroll to position [39, 0]
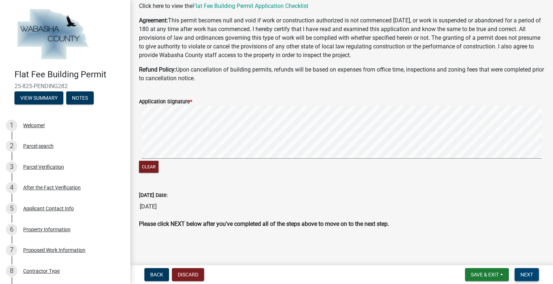
click at [524, 272] on span "Next" at bounding box center [526, 275] width 13 height 6
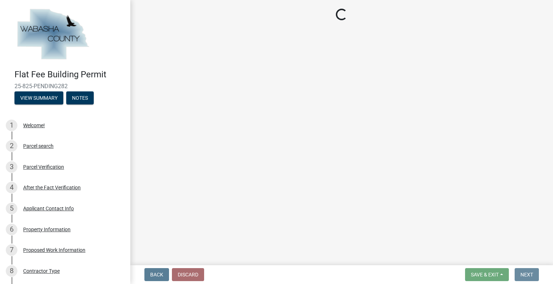
scroll to position [0, 0]
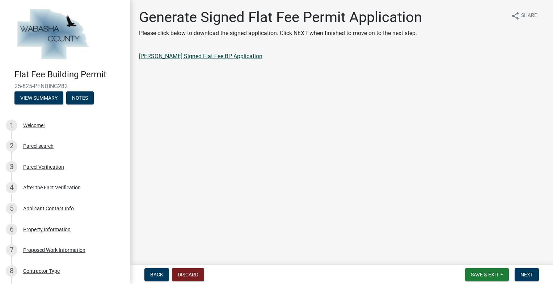
click at [242, 56] on link "[PERSON_NAME] Signed Flat Fee BP Application" at bounding box center [200, 56] width 123 height 7
click at [537, 277] on button "Next" at bounding box center [527, 275] width 24 height 13
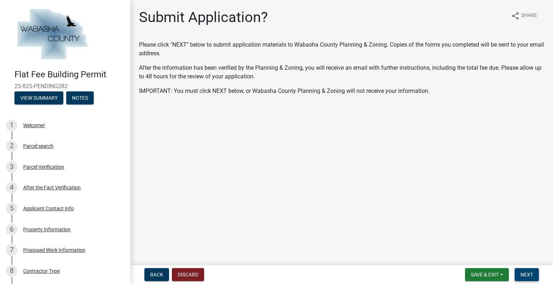
click at [524, 273] on span "Next" at bounding box center [526, 275] width 13 height 6
